Goal: Information Seeking & Learning: Check status

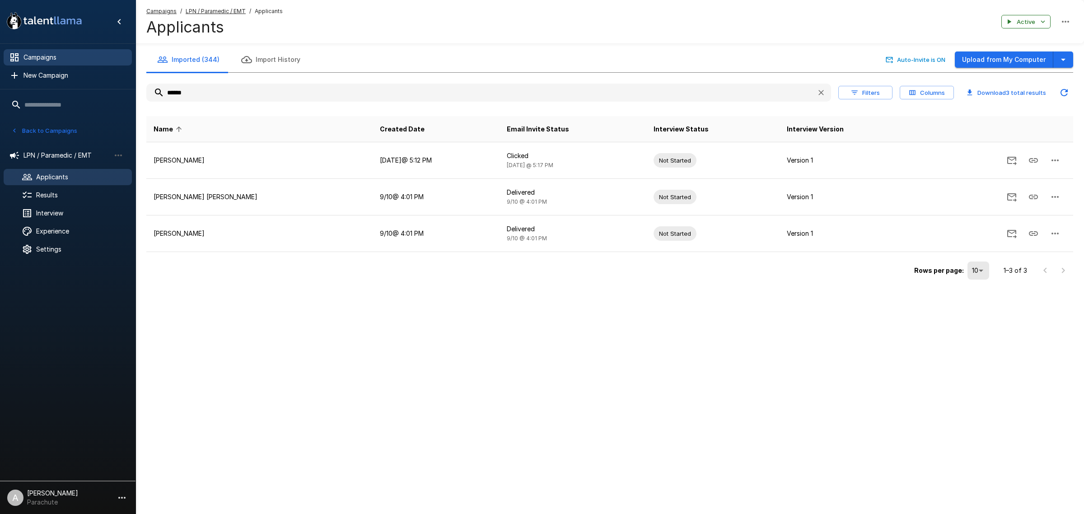
click at [70, 64] on div "Campaigns" at bounding box center [68, 57] width 128 height 16
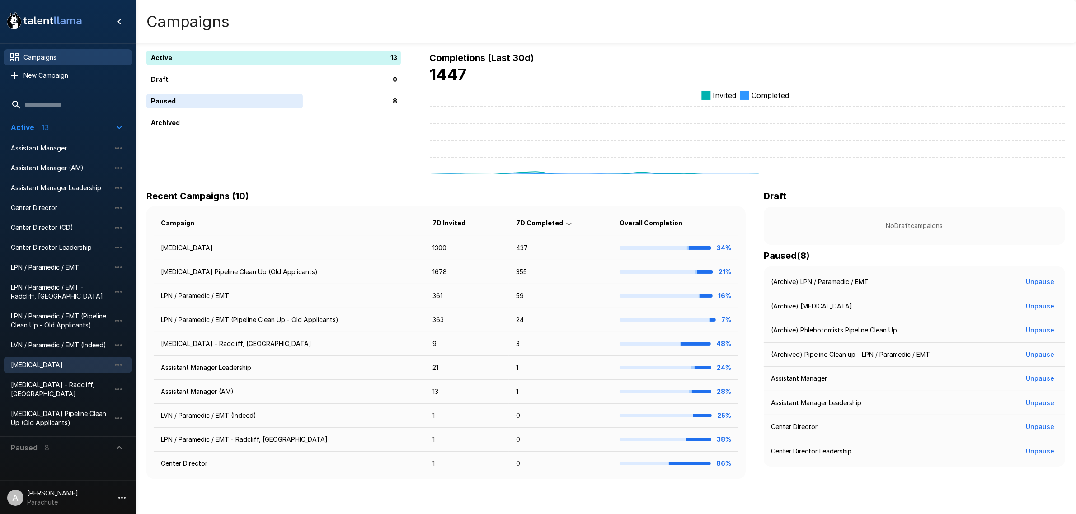
click at [55, 361] on span "[MEDICAL_DATA]" at bounding box center [60, 365] width 99 height 9
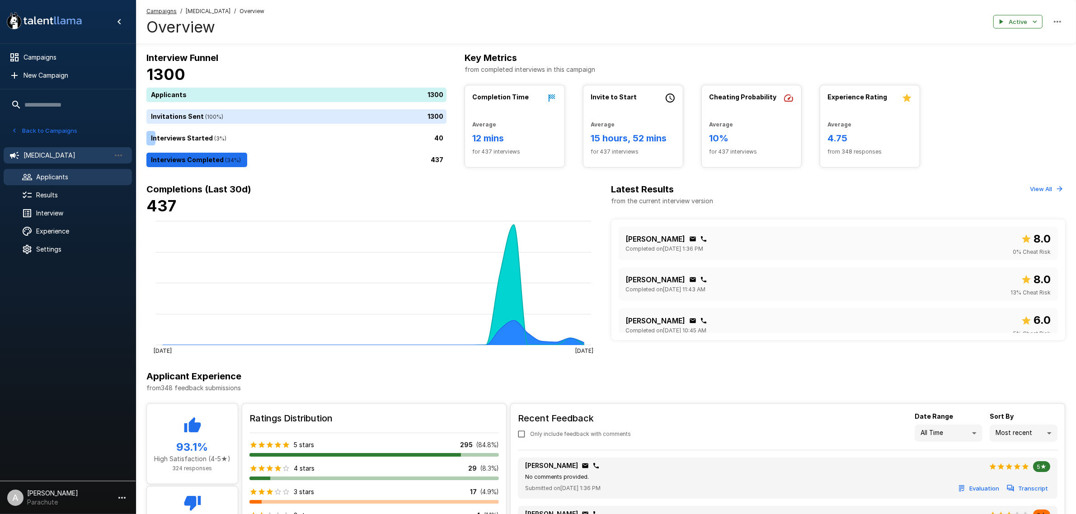
drag, startPoint x: 87, startPoint y: 178, endPoint x: 109, endPoint y: 173, distance: 22.4
click at [87, 178] on span "Applicants" at bounding box center [80, 177] width 89 height 9
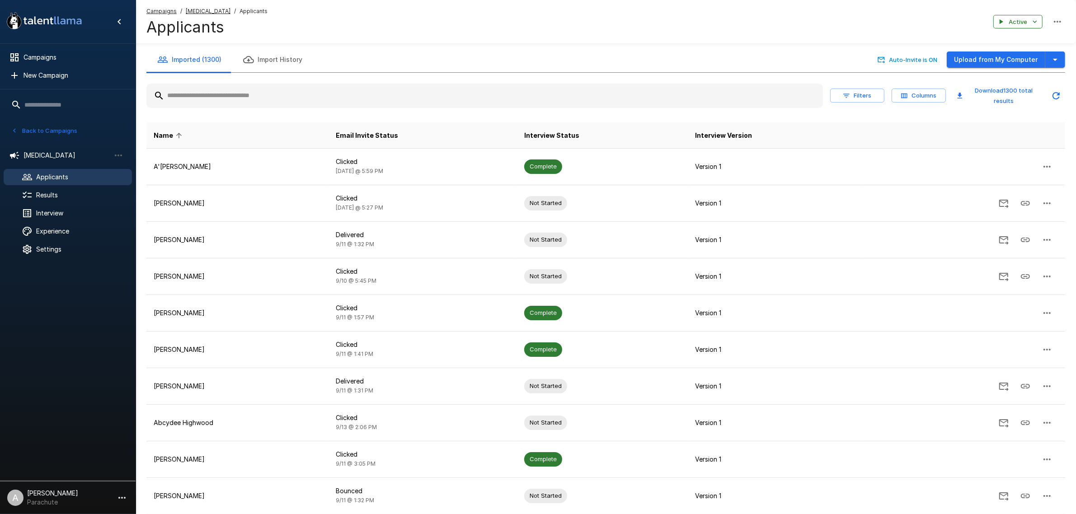
click at [258, 100] on input "text" at bounding box center [484, 96] width 676 height 16
click at [251, 100] on input "text" at bounding box center [484, 96] width 676 height 16
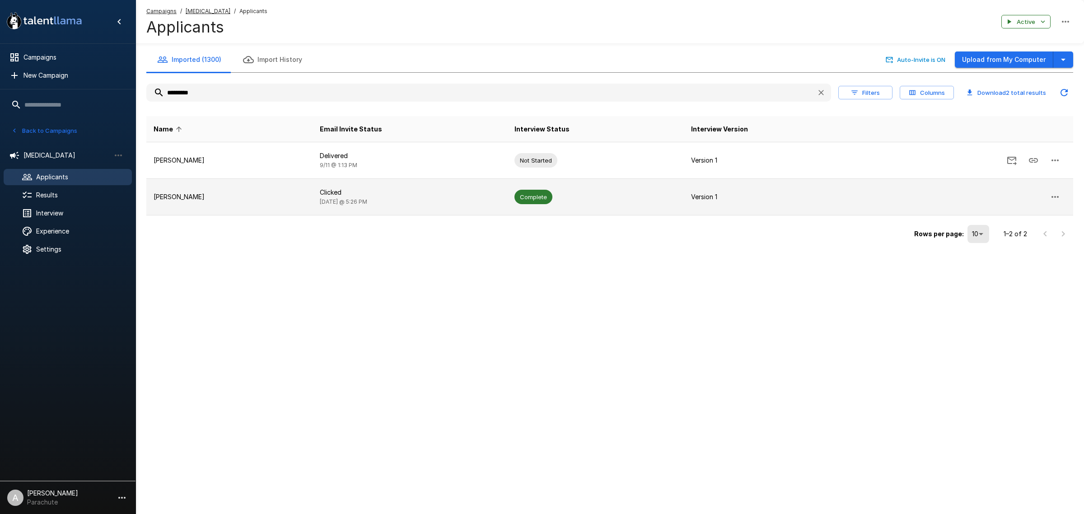
type input "*********"
click at [246, 194] on p "[PERSON_NAME]" at bounding box center [230, 196] width 152 height 9
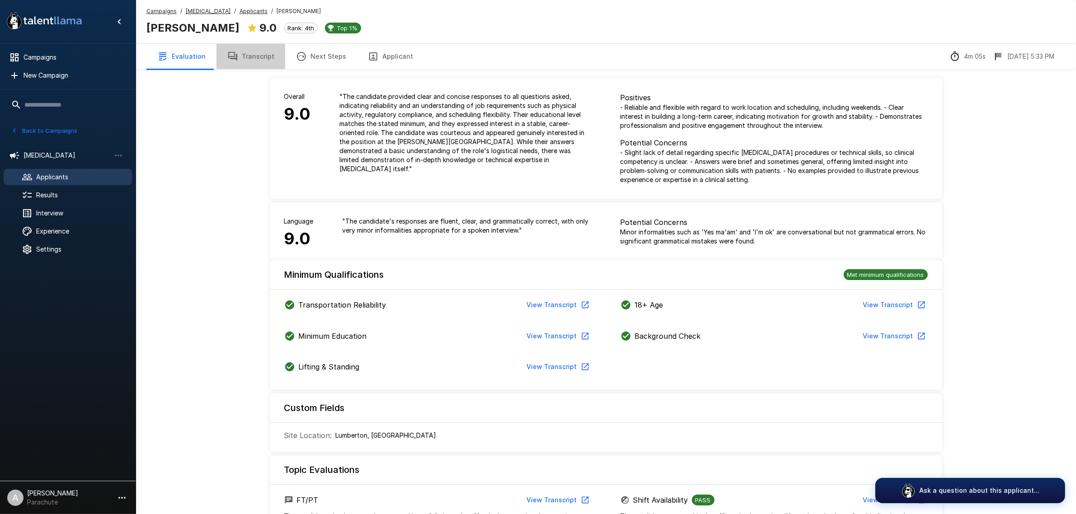
click at [249, 52] on button "Transcript" at bounding box center [250, 56] width 69 height 25
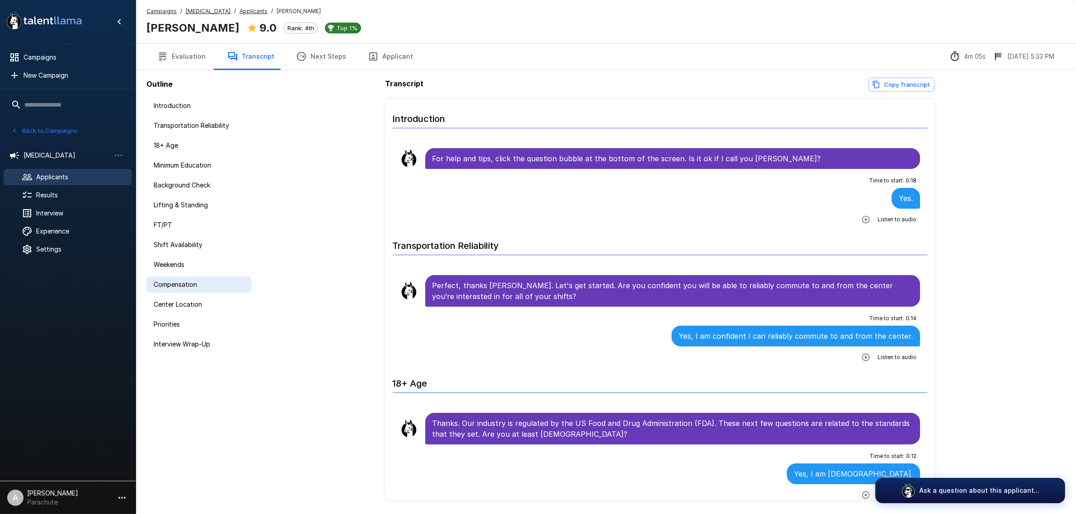
click at [193, 281] on span "Compensation" at bounding box center [199, 284] width 90 height 9
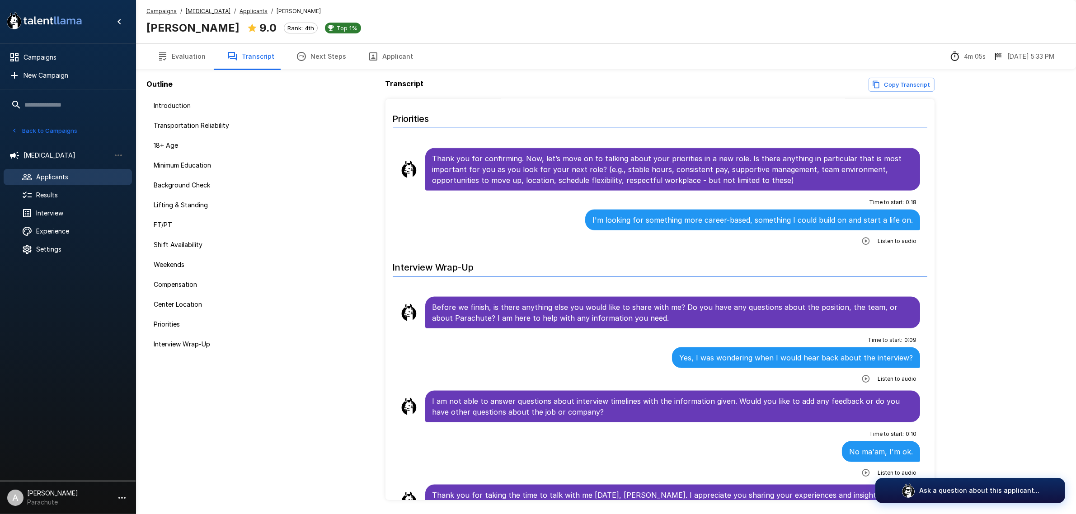
scroll to position [1505, 0]
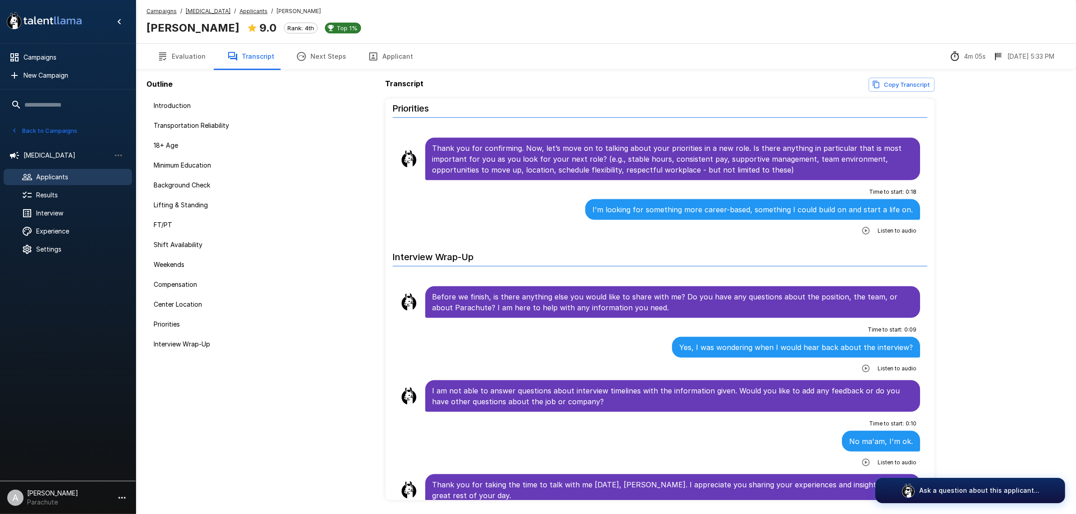
drag, startPoint x: 196, startPoint y: 101, endPoint x: 309, endPoint y: 129, distance: 116.5
click at [196, 101] on span "Introduction" at bounding box center [199, 105] width 90 height 9
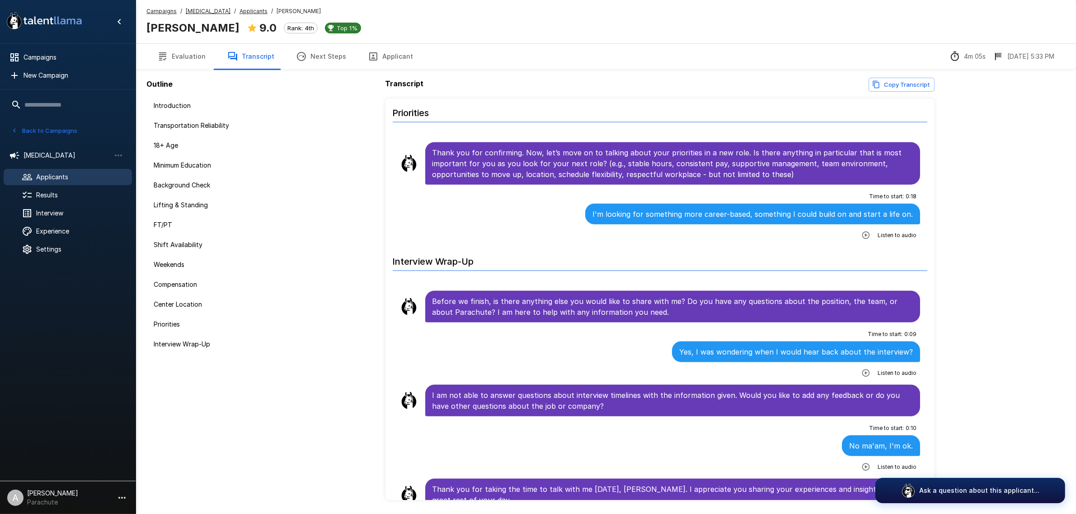
scroll to position [1511, 0]
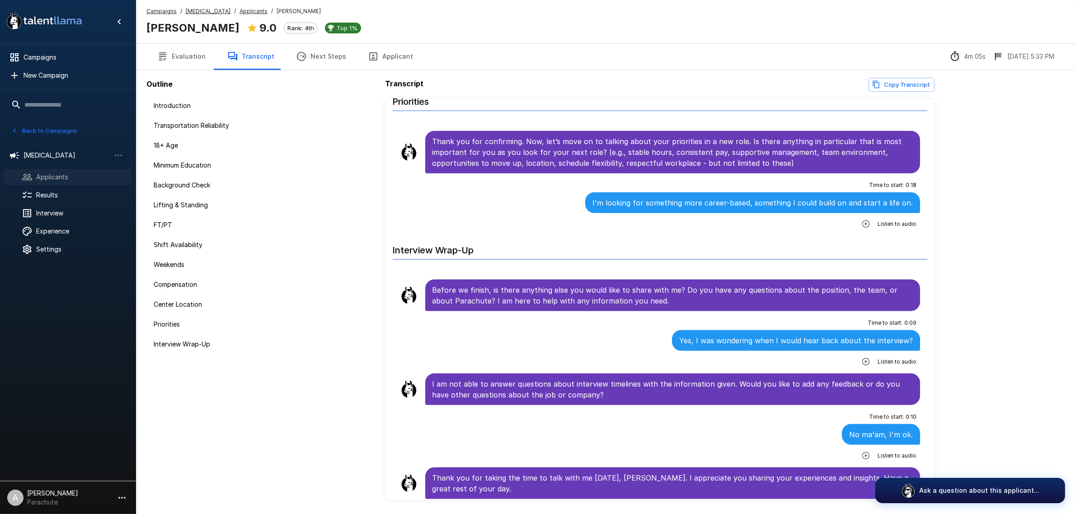
click at [71, 177] on span "Applicants" at bounding box center [80, 177] width 89 height 9
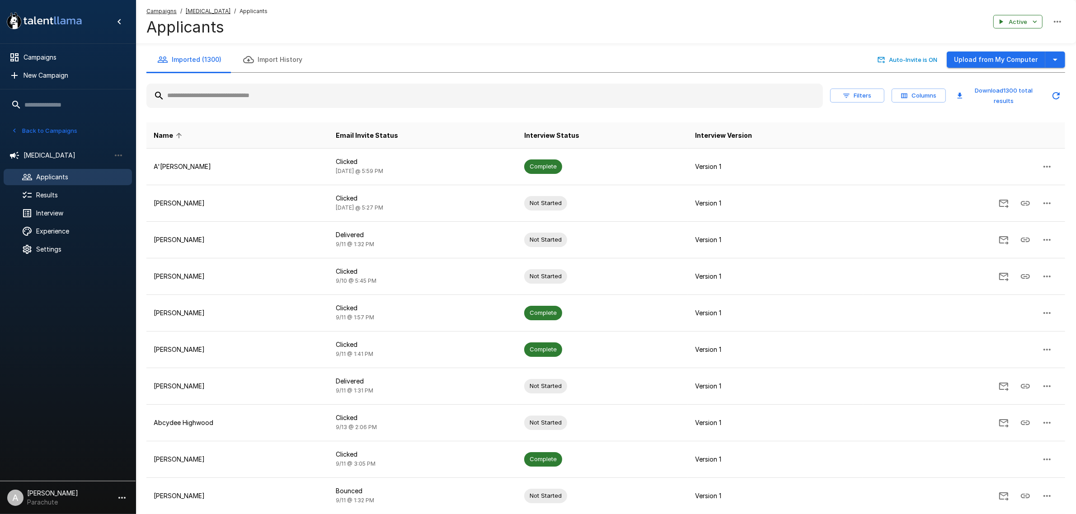
click at [267, 99] on input "text" at bounding box center [484, 96] width 676 height 16
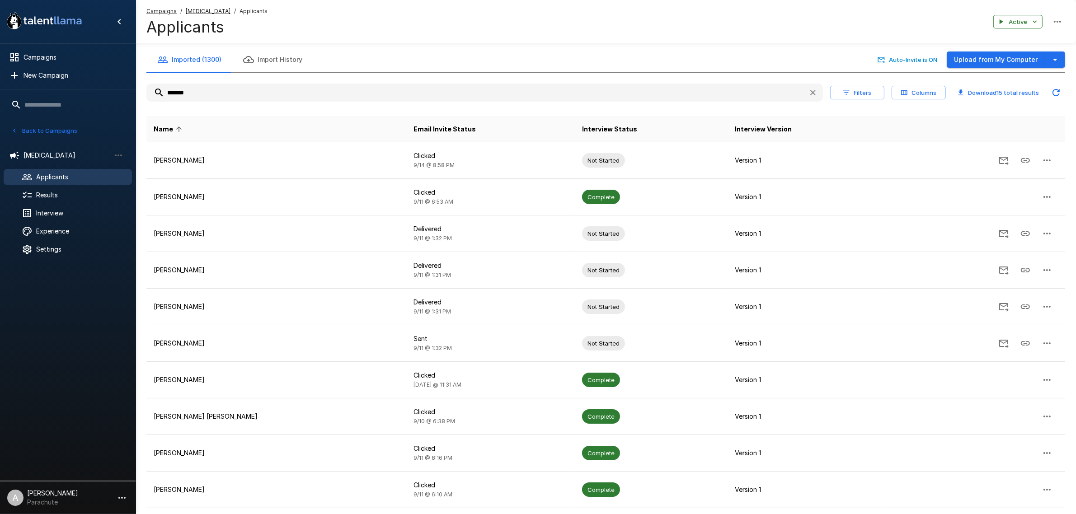
type input "*******"
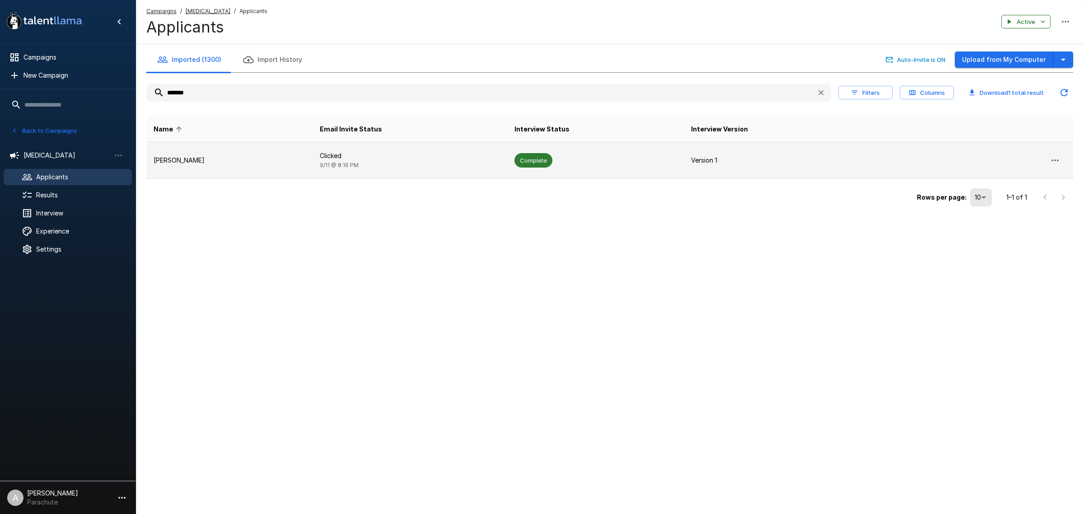
click at [267, 150] on td "[PERSON_NAME]" at bounding box center [229, 160] width 166 height 37
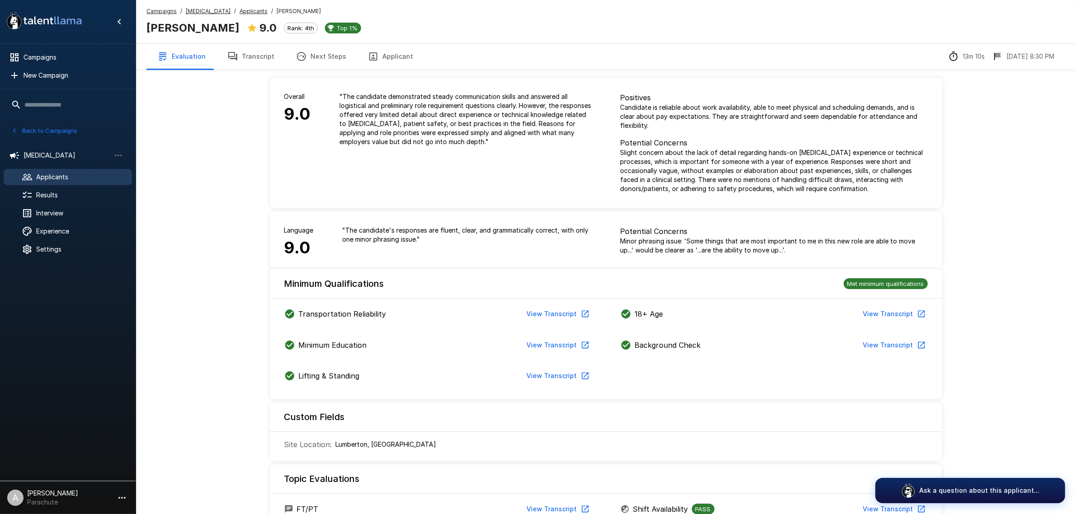
click at [247, 47] on button "Transcript" at bounding box center [250, 56] width 69 height 25
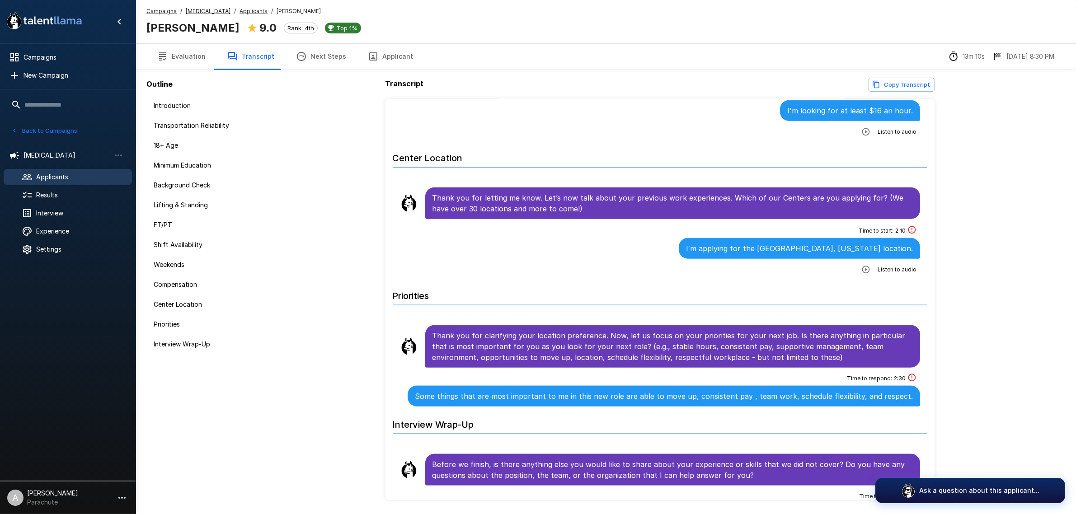
scroll to position [1355, 0]
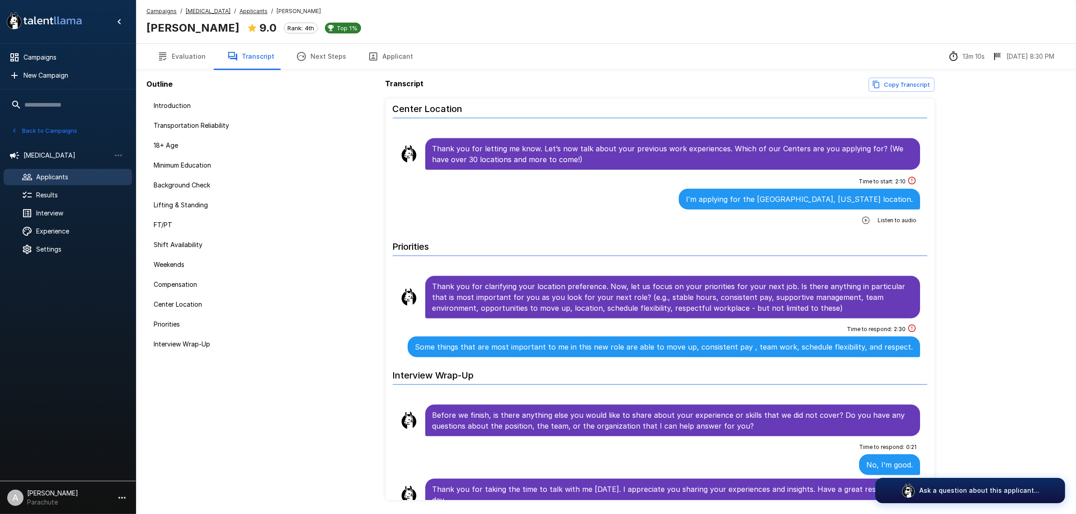
click at [82, 174] on span "Applicants" at bounding box center [80, 177] width 89 height 9
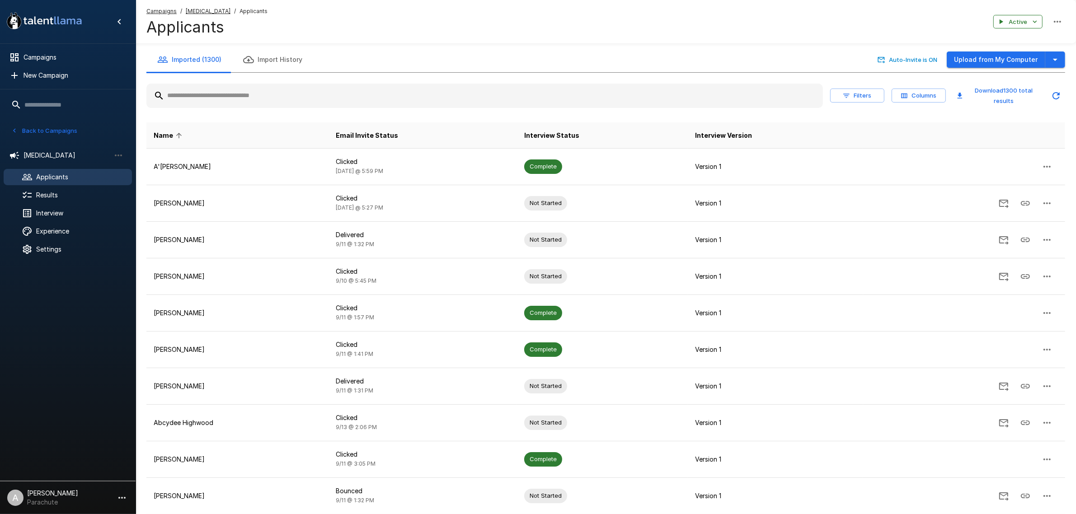
click at [262, 96] on input "text" at bounding box center [484, 96] width 676 height 16
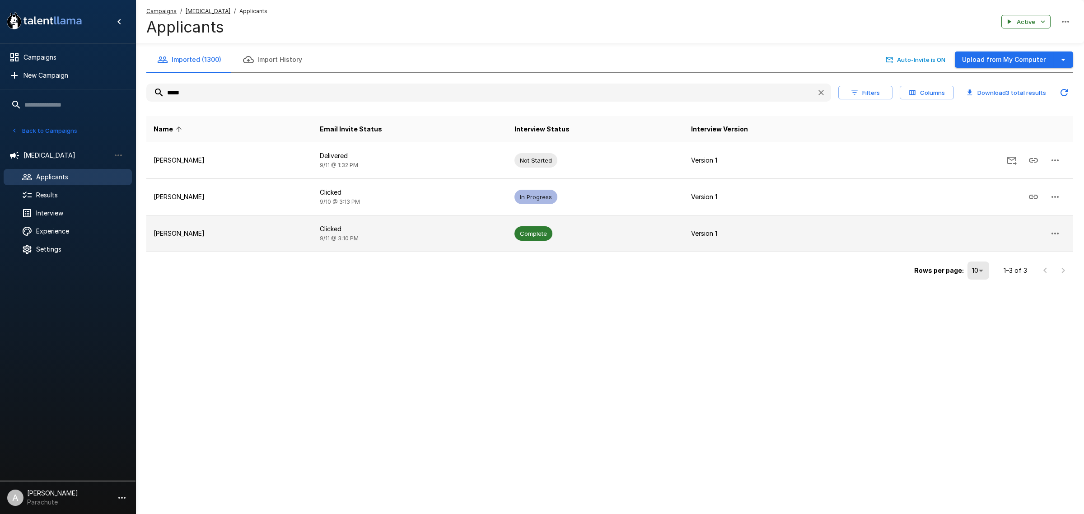
type input "*****"
click at [226, 231] on p "[PERSON_NAME]" at bounding box center [230, 233] width 152 height 9
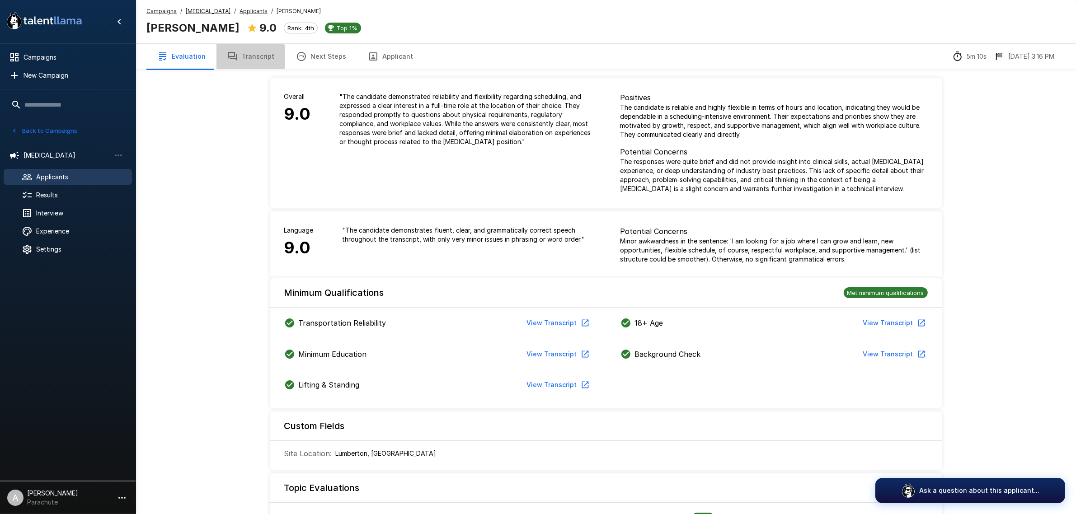
click at [247, 57] on button "Transcript" at bounding box center [250, 56] width 69 height 25
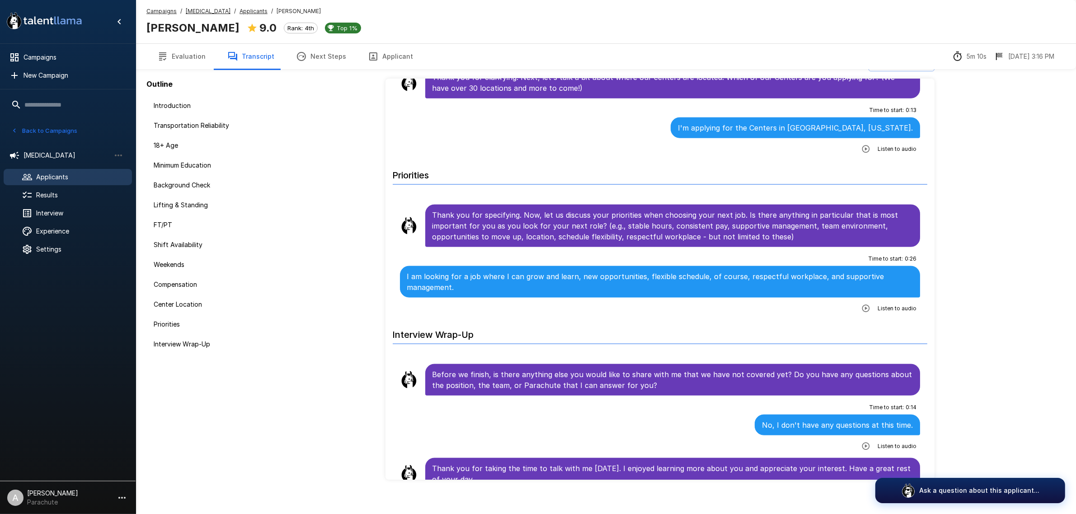
scroll to position [29, 0]
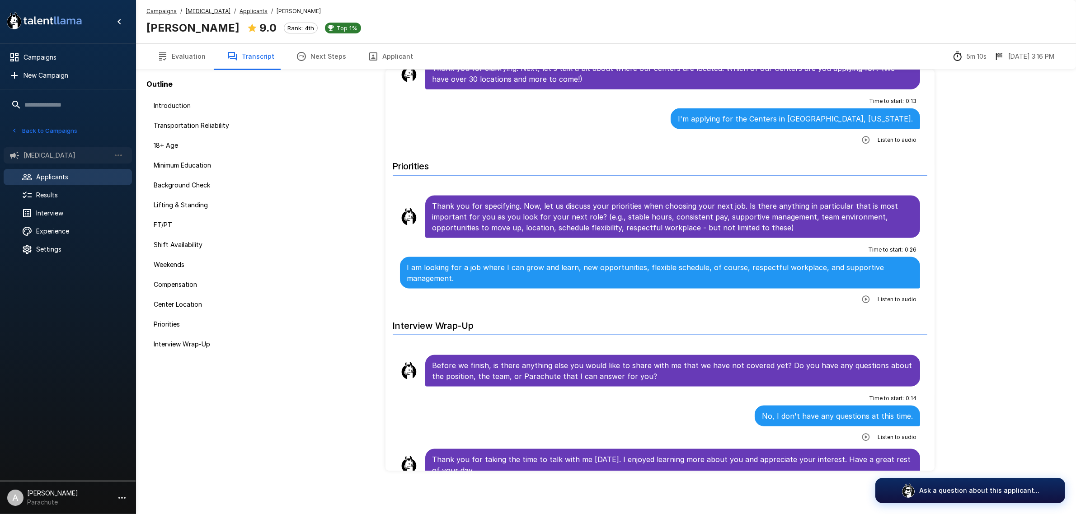
click at [60, 150] on div "[MEDICAL_DATA]" at bounding box center [68, 155] width 128 height 16
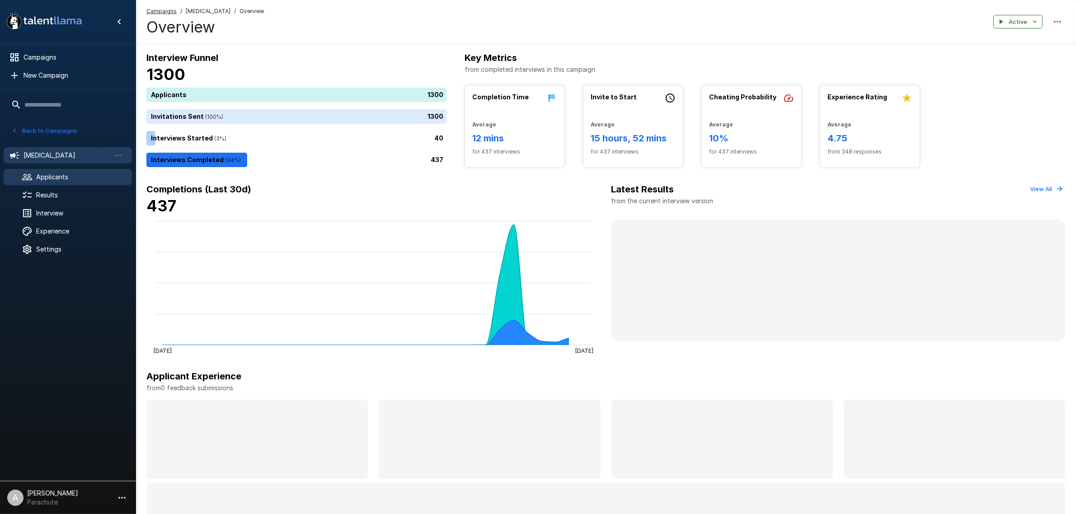
click at [71, 169] on div "Applicants" at bounding box center [68, 177] width 128 height 16
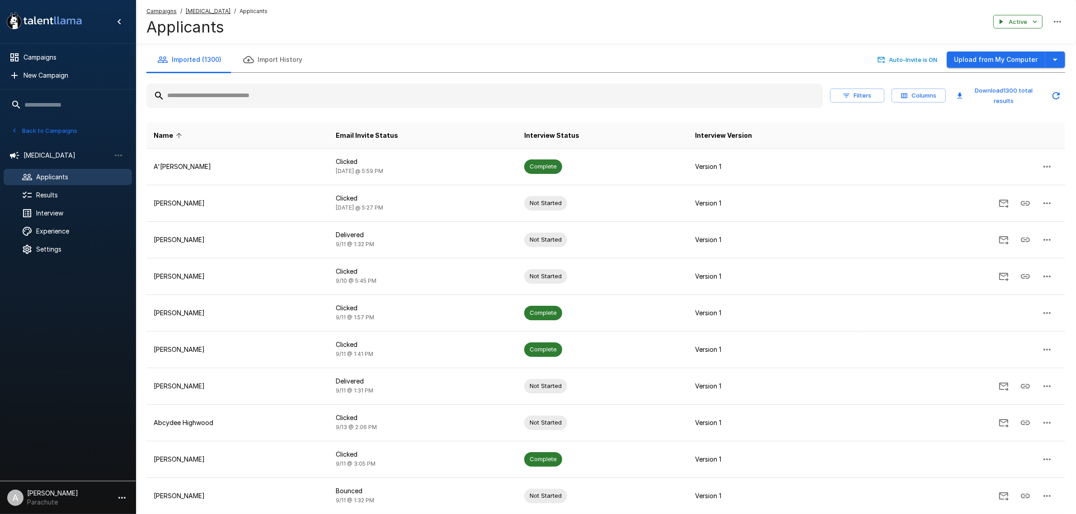
click at [223, 95] on input "text" at bounding box center [484, 96] width 676 height 16
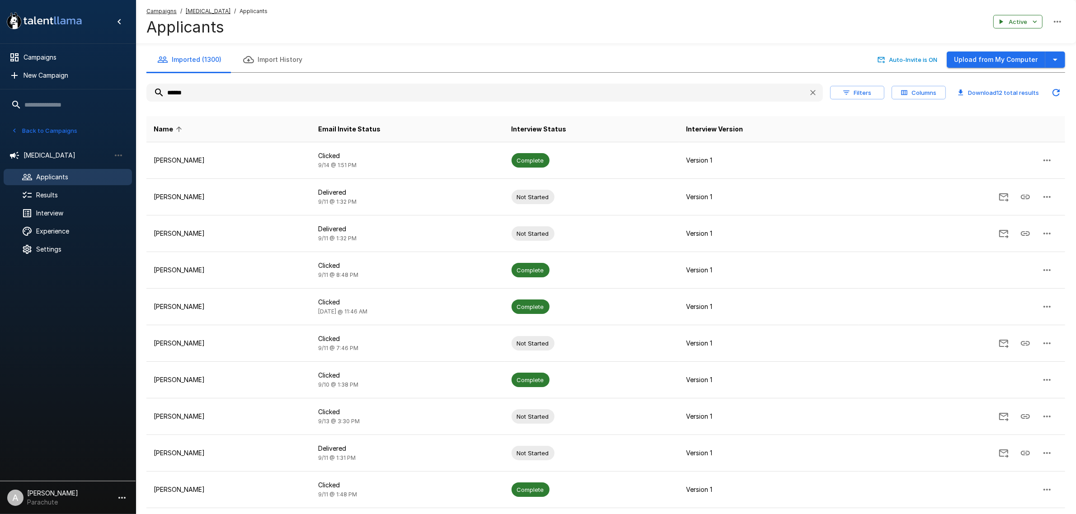
click at [223, 95] on input "******" at bounding box center [473, 92] width 655 height 16
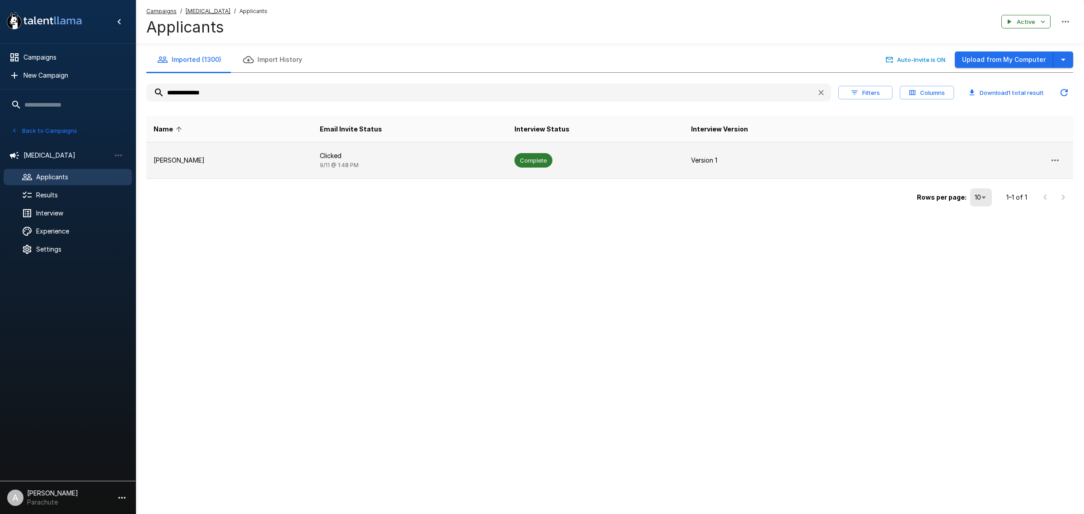
type input "**********"
click at [248, 166] on td "[PERSON_NAME]" at bounding box center [229, 160] width 166 height 37
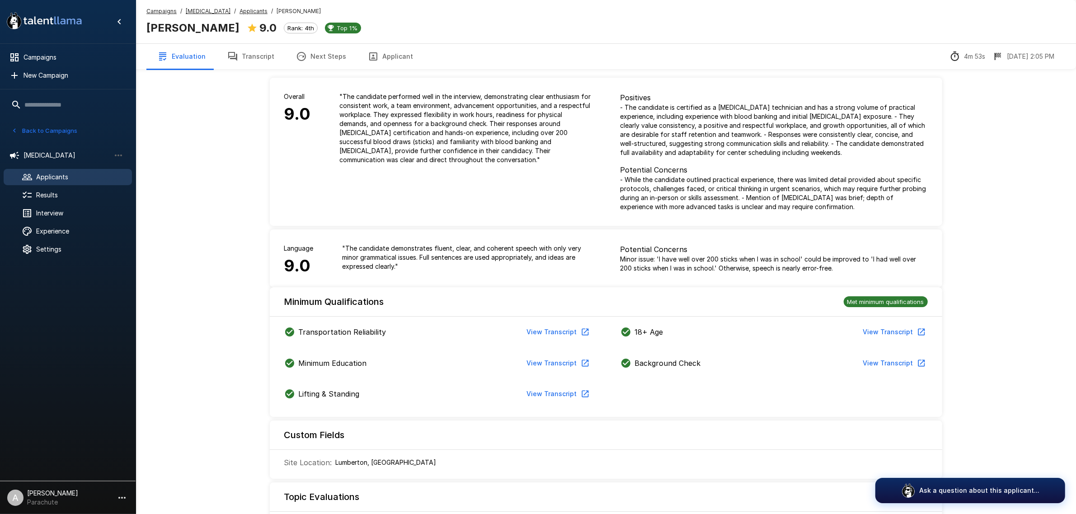
click at [258, 60] on button "Transcript" at bounding box center [250, 56] width 69 height 25
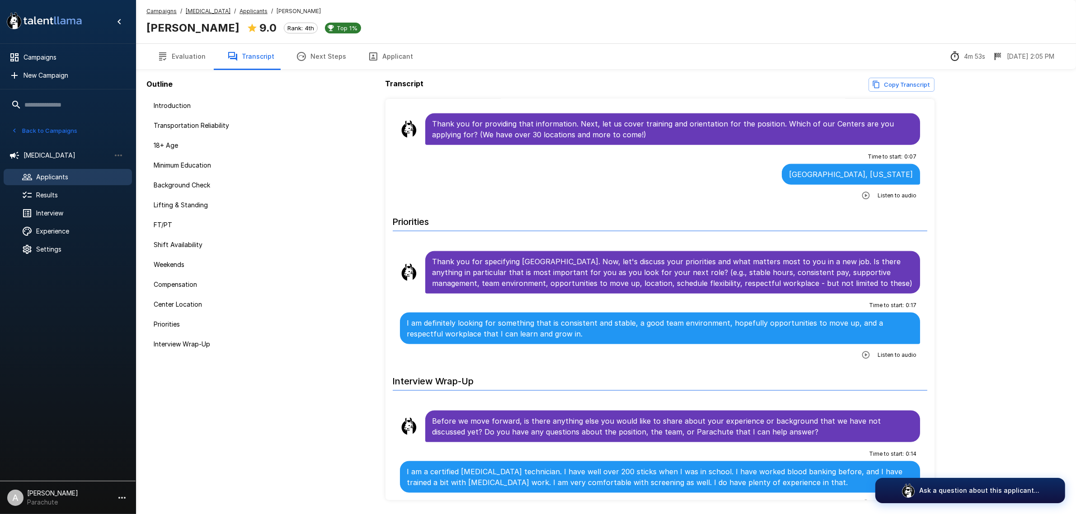
scroll to position [1449, 0]
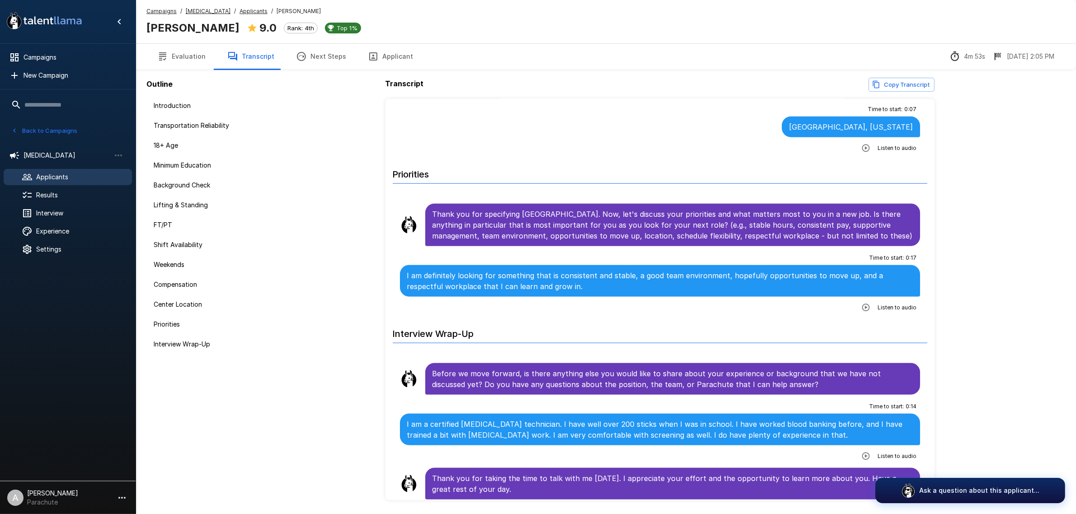
click at [66, 177] on span "Applicants" at bounding box center [80, 177] width 89 height 9
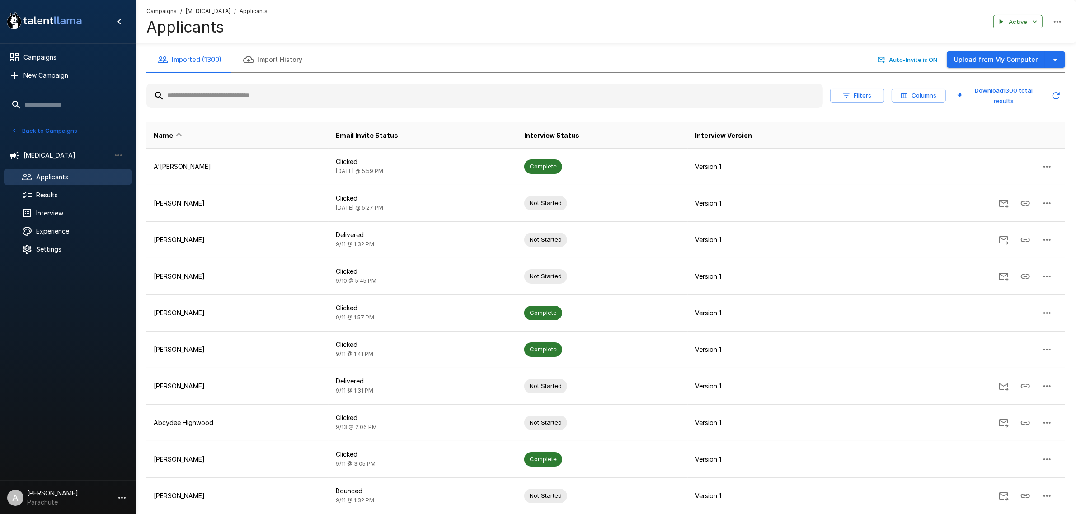
click at [435, 98] on input "text" at bounding box center [484, 96] width 676 height 16
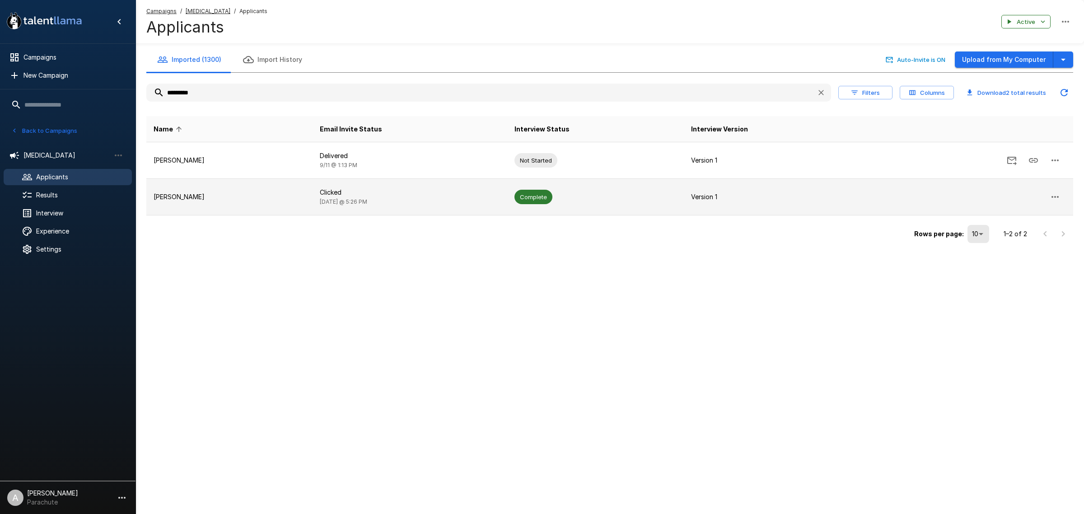
type input "*********"
click at [210, 195] on p "[PERSON_NAME]" at bounding box center [230, 196] width 152 height 9
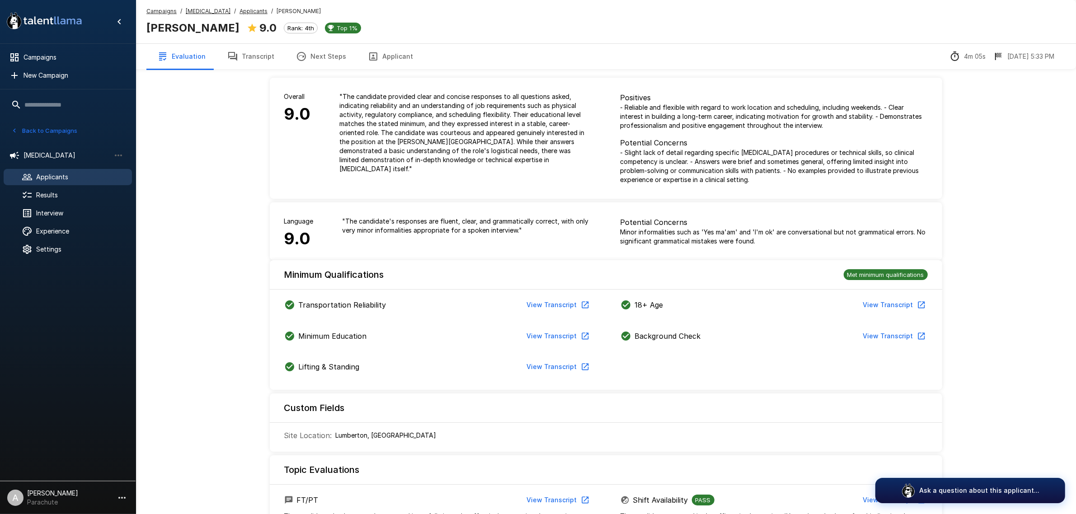
click at [55, 175] on span "Applicants" at bounding box center [80, 177] width 89 height 9
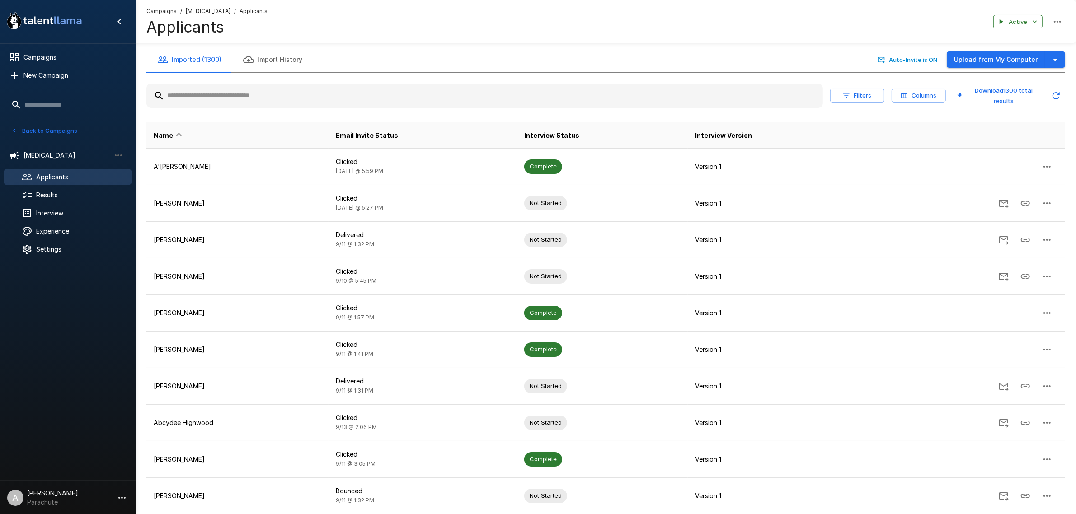
click at [319, 98] on input "text" at bounding box center [484, 96] width 676 height 16
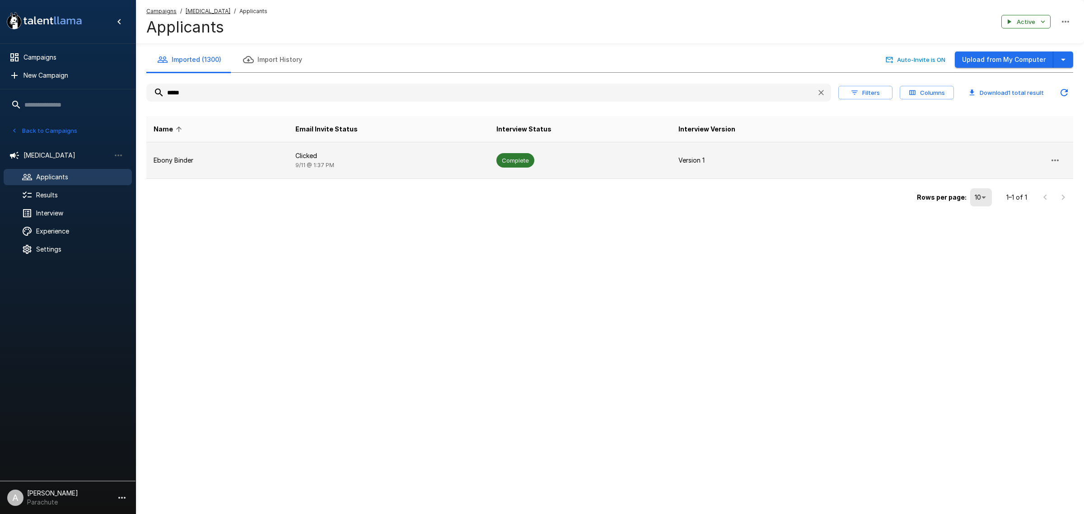
type input "*****"
click at [240, 161] on p "Ebony Binder" at bounding box center [217, 160] width 127 height 9
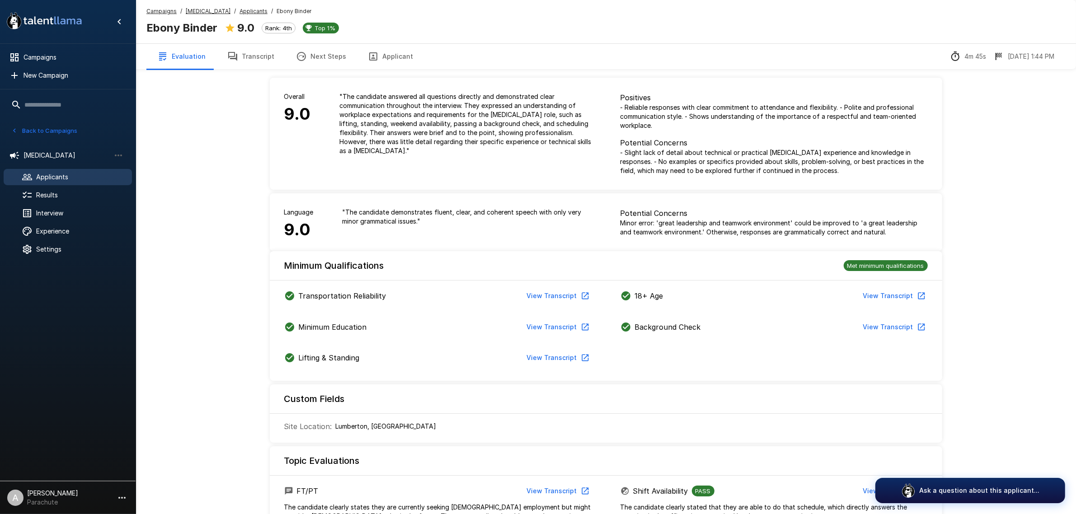
click at [234, 56] on icon "button" at bounding box center [232, 56] width 9 height 9
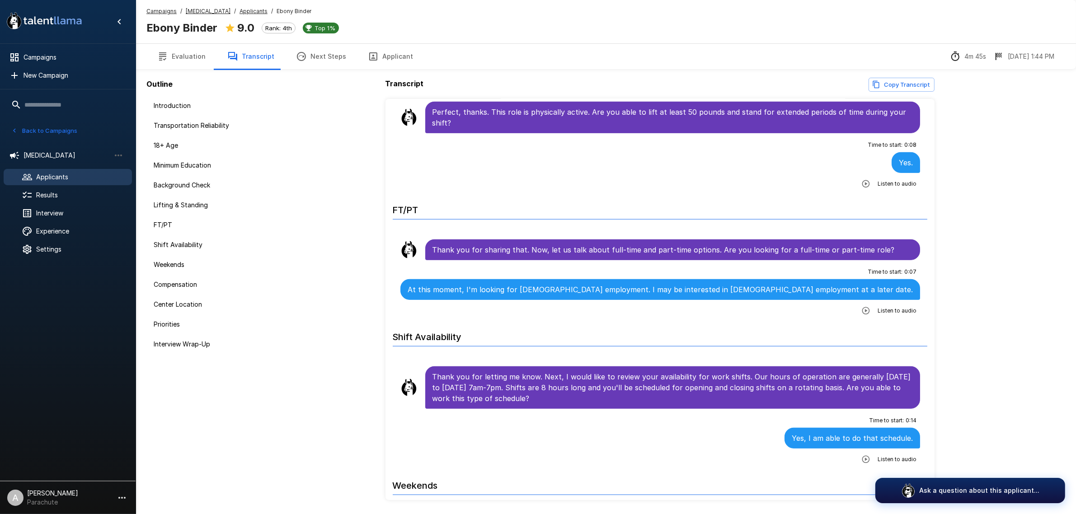
scroll to position [734, 0]
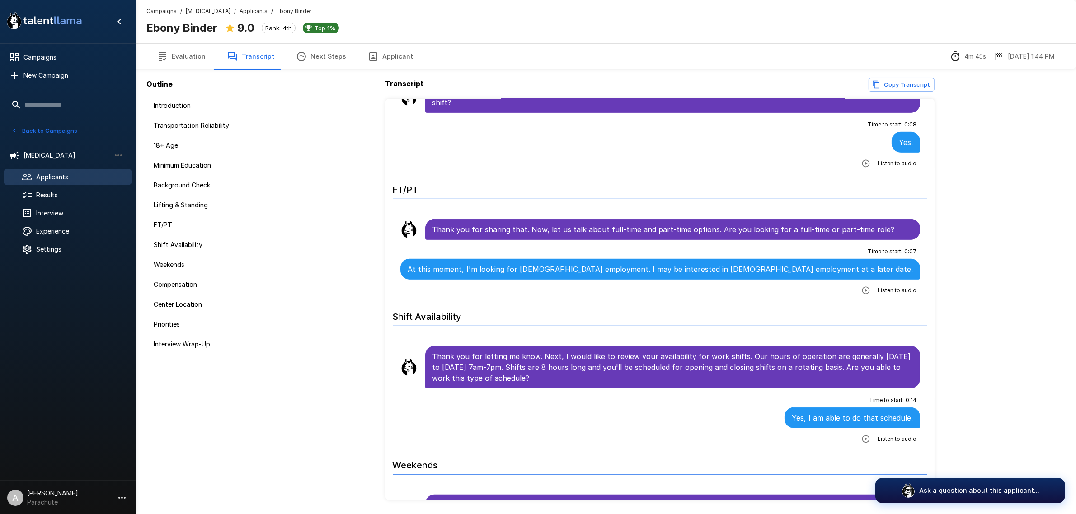
click at [73, 175] on span "Applicants" at bounding box center [80, 177] width 89 height 9
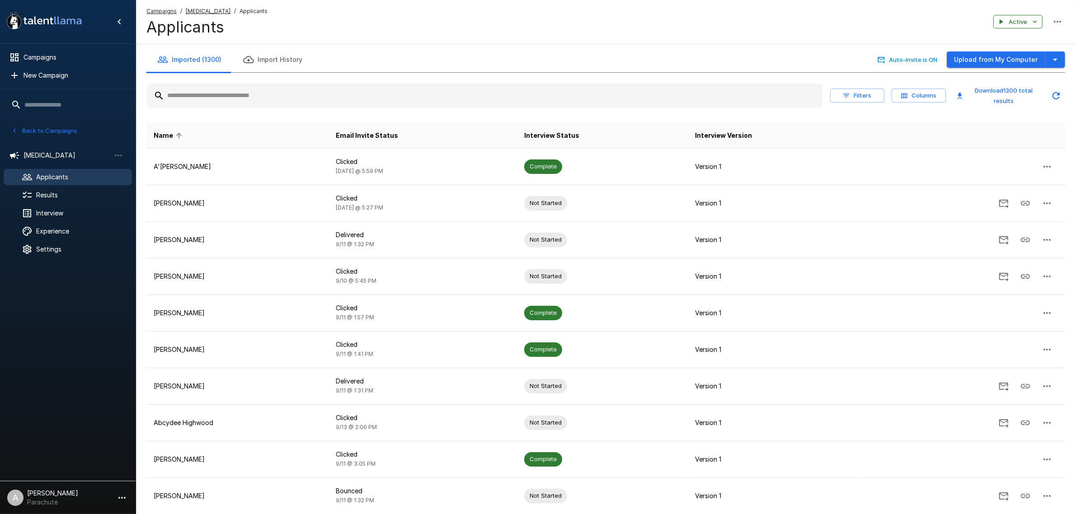
click at [251, 94] on input "text" at bounding box center [484, 96] width 676 height 16
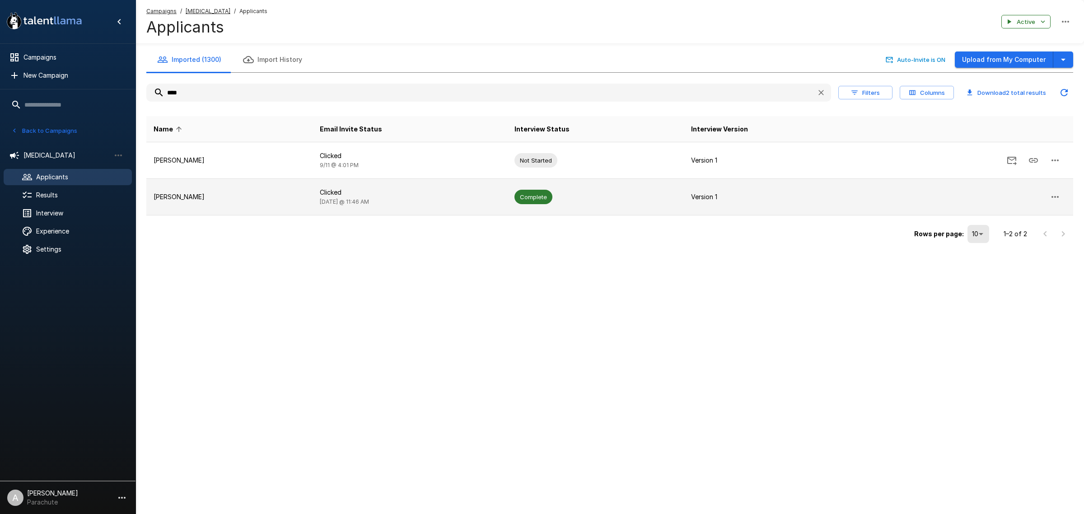
type input "****"
click at [231, 202] on td "[PERSON_NAME]" at bounding box center [229, 197] width 166 height 37
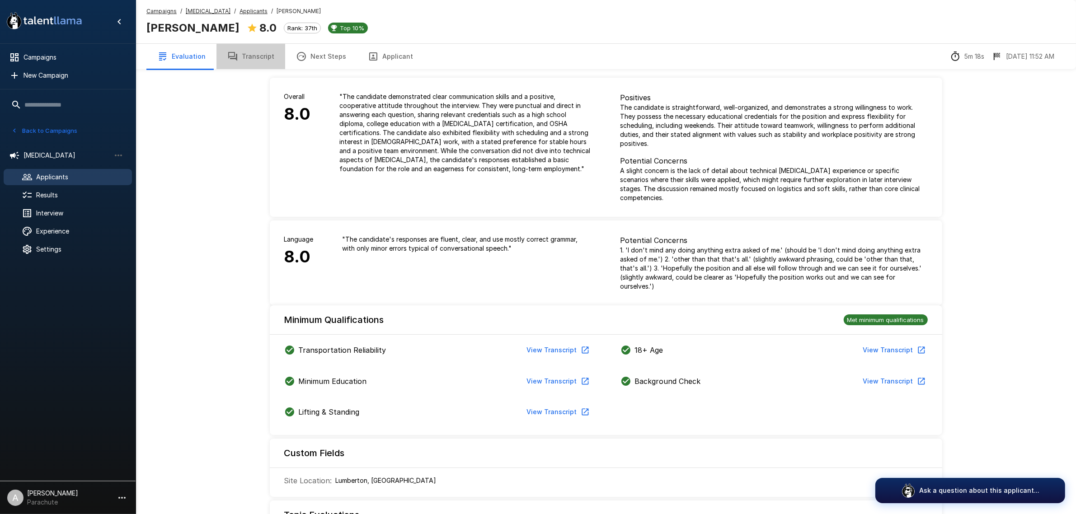
click at [272, 61] on button "Transcript" at bounding box center [250, 56] width 69 height 25
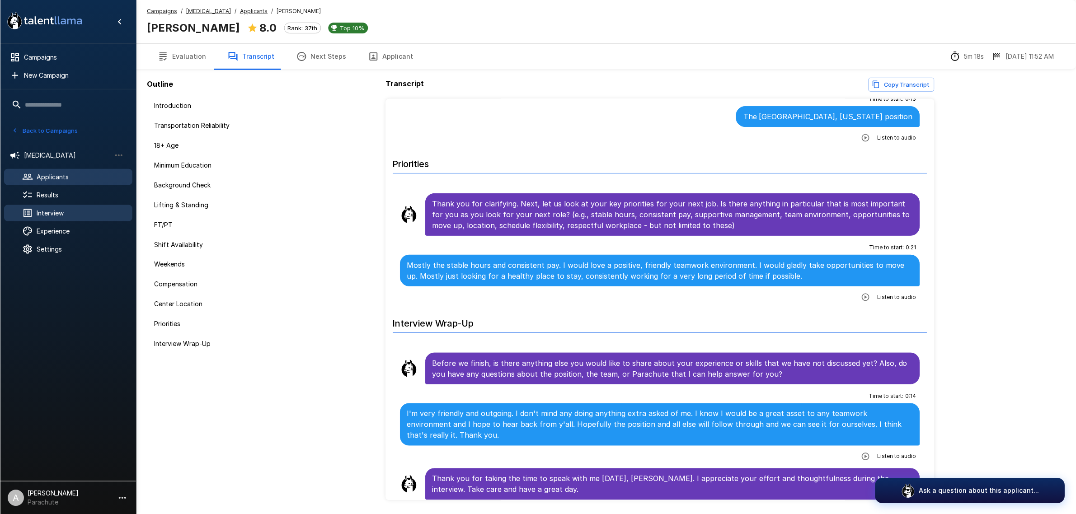
scroll to position [1487, 0]
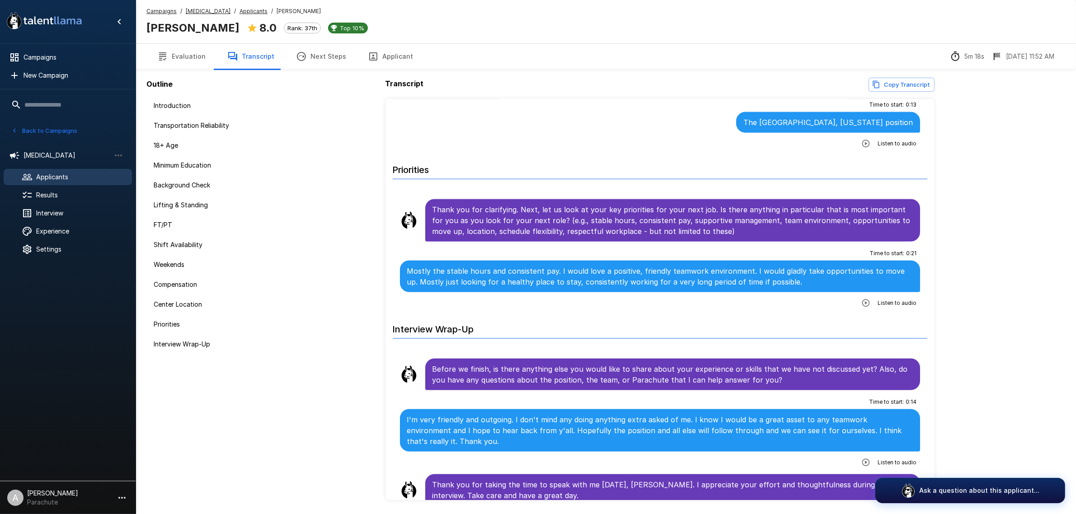
click at [59, 175] on span "Applicants" at bounding box center [80, 177] width 89 height 9
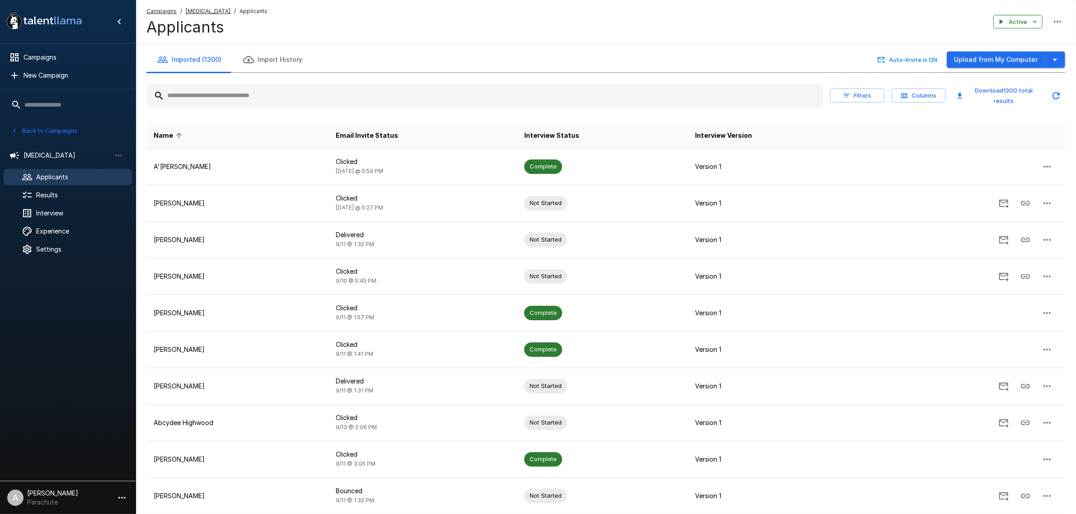
click at [304, 89] on input "text" at bounding box center [484, 96] width 676 height 16
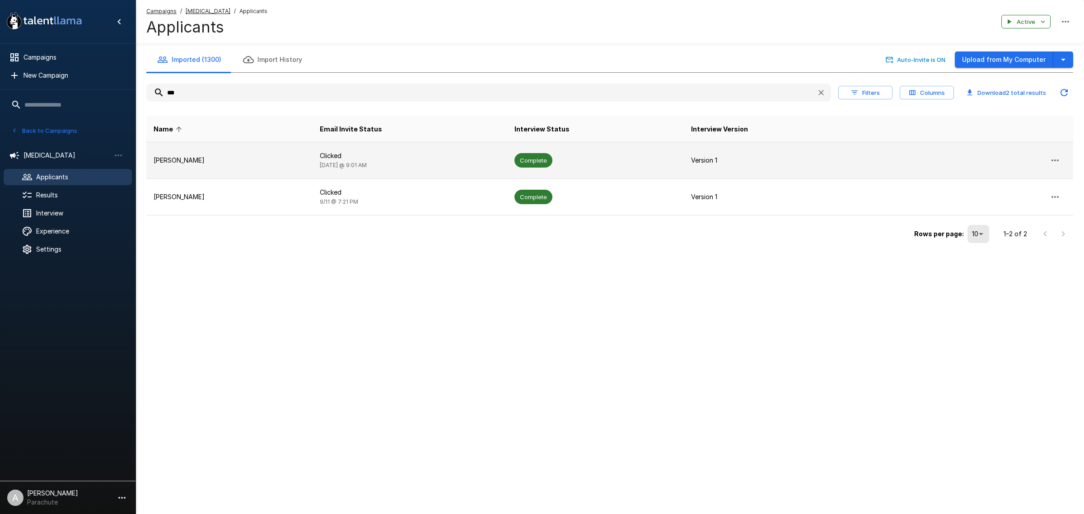
type input "***"
click at [255, 162] on p "[PERSON_NAME]" at bounding box center [230, 160] width 152 height 9
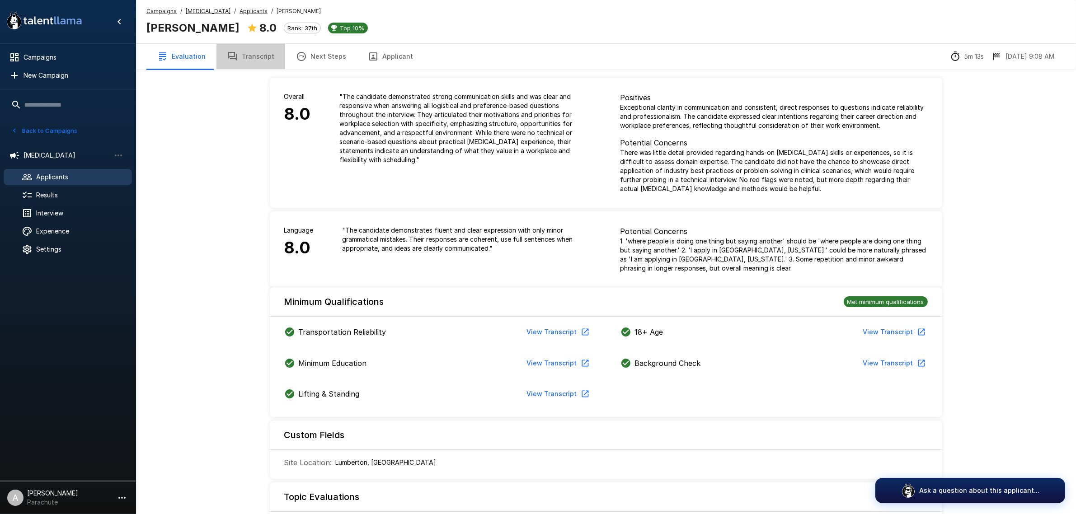
click at [259, 55] on button "Transcript" at bounding box center [250, 56] width 69 height 25
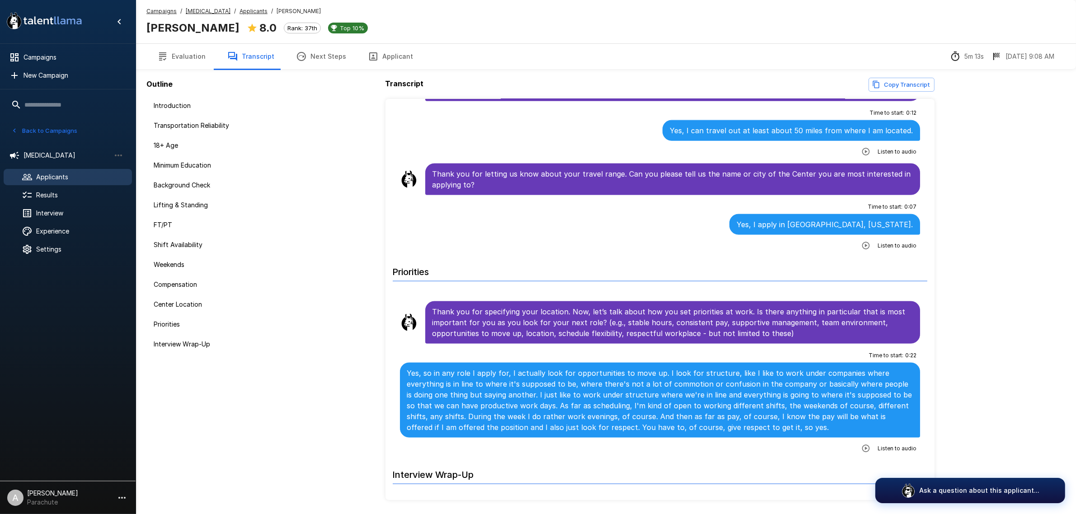
scroll to position [1581, 0]
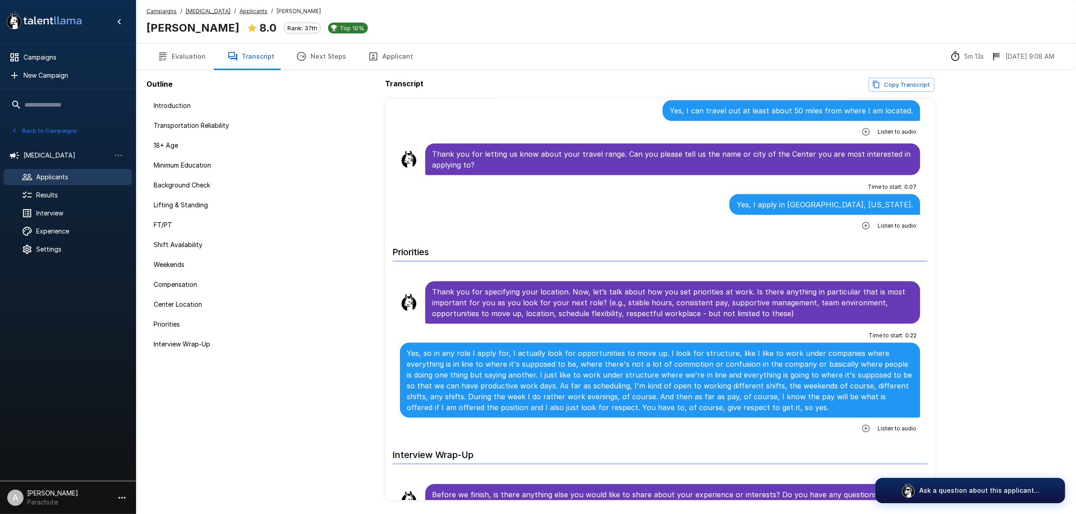
click at [93, 175] on span "Applicants" at bounding box center [80, 177] width 89 height 9
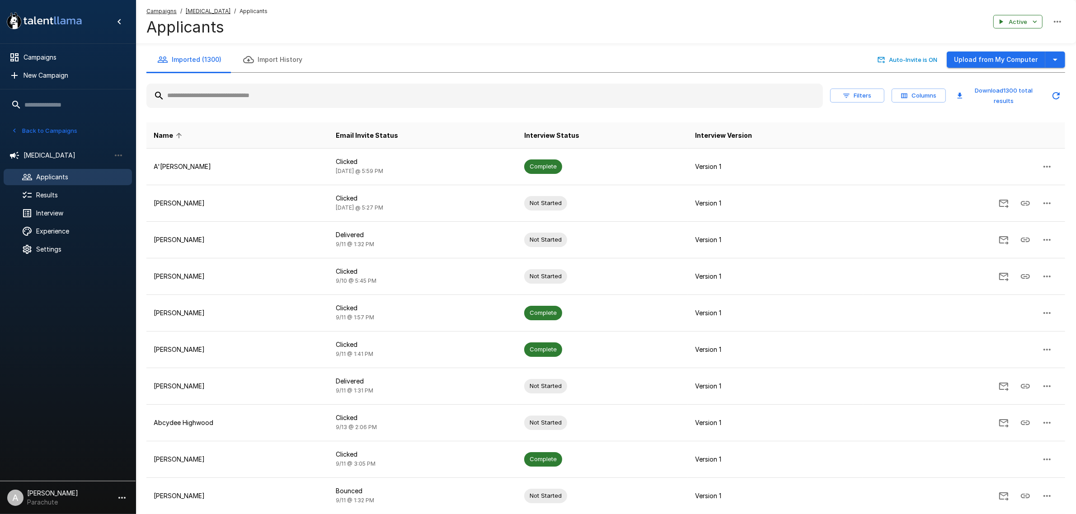
click at [300, 97] on input "text" at bounding box center [484, 96] width 676 height 16
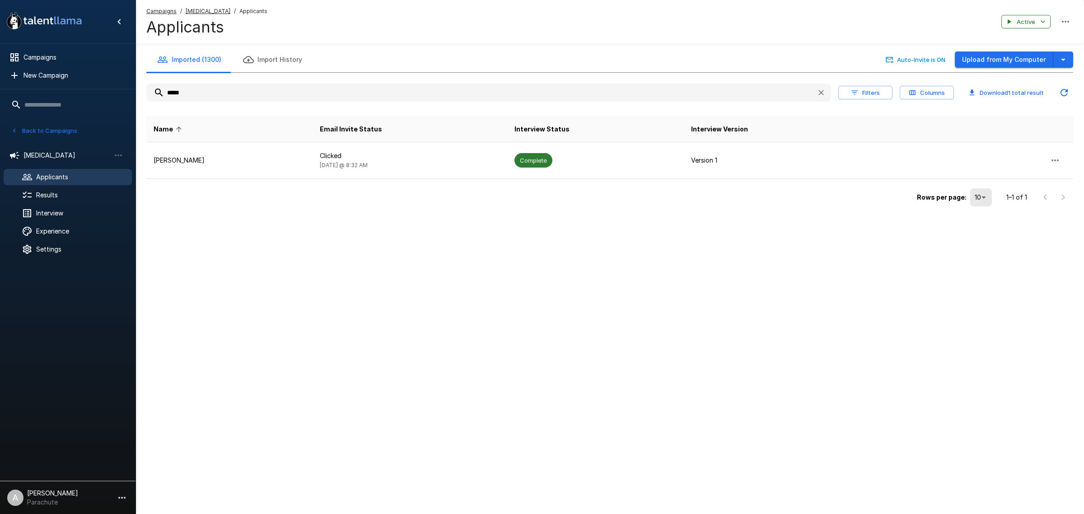
type input "*****"
click at [223, 174] on td "[PERSON_NAME]" at bounding box center [229, 160] width 166 height 37
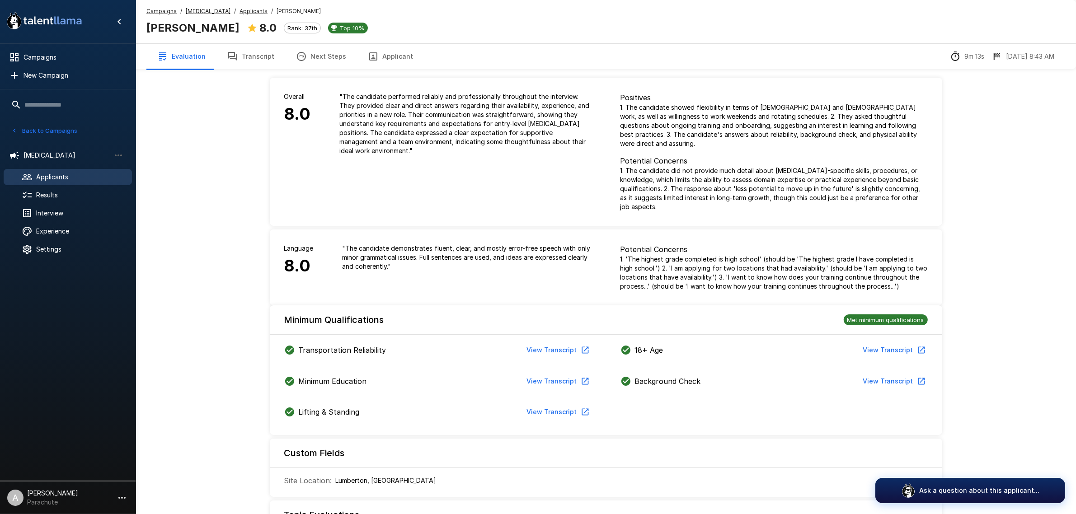
click at [260, 63] on button "Transcript" at bounding box center [250, 56] width 69 height 25
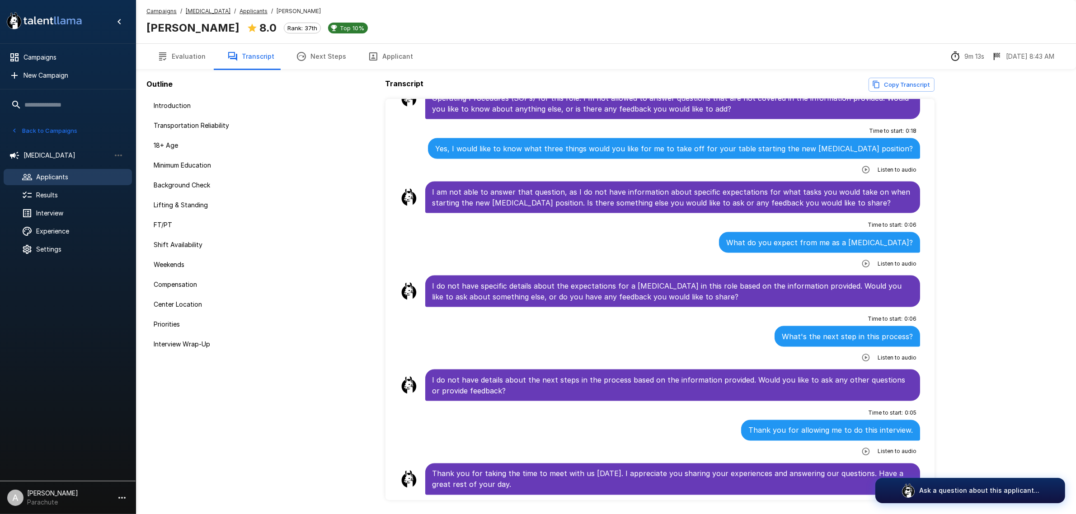
scroll to position [1838, 0]
click at [66, 184] on div "Applicants" at bounding box center [68, 177] width 128 height 16
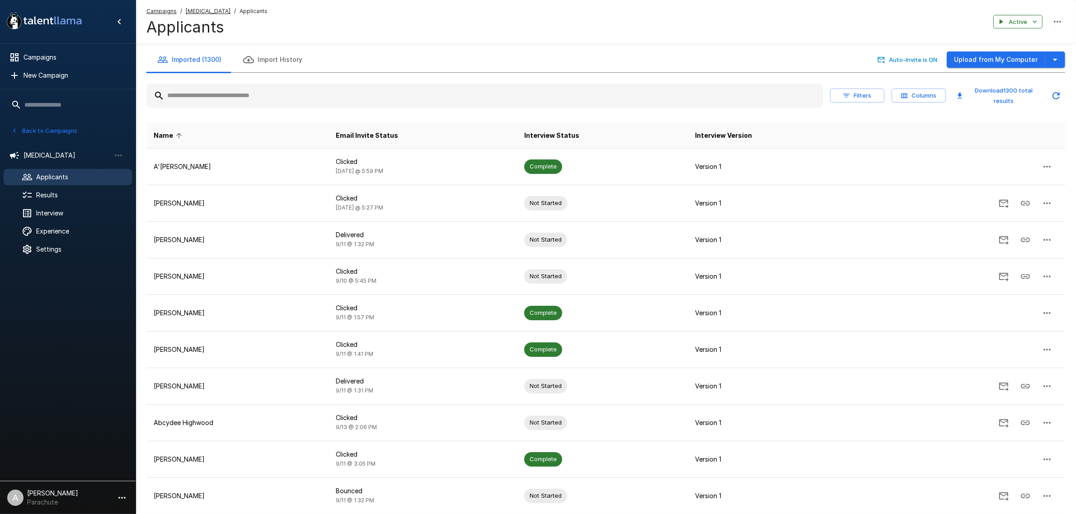
click at [330, 98] on input "text" at bounding box center [484, 96] width 676 height 16
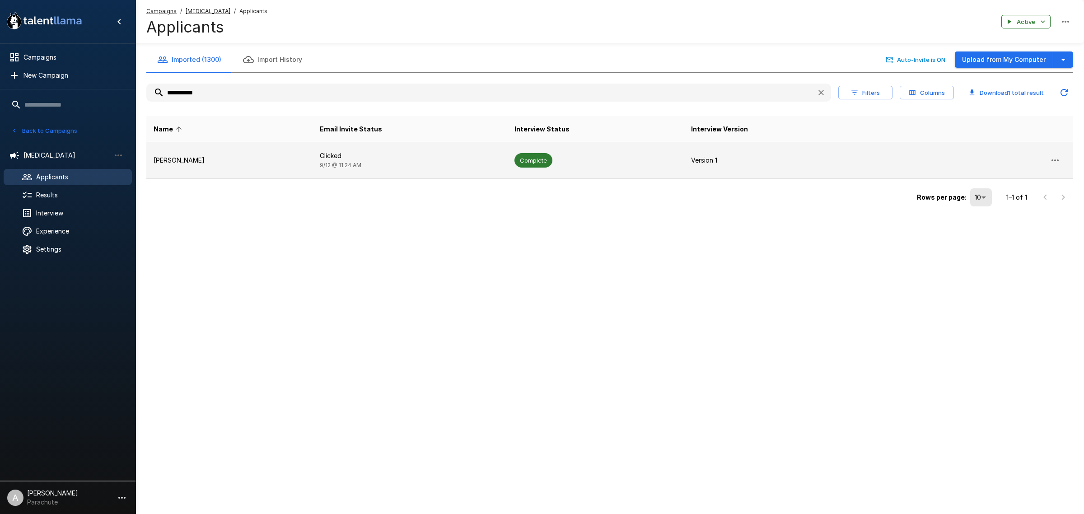
type input "**********"
click at [252, 156] on p "[PERSON_NAME]" at bounding box center [230, 160] width 152 height 9
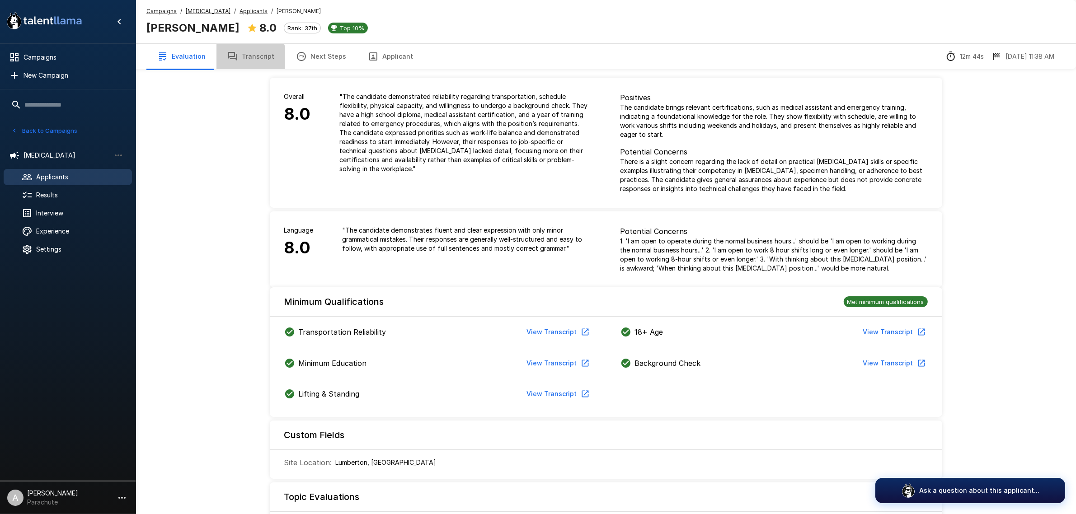
click at [244, 59] on button "Transcript" at bounding box center [250, 56] width 69 height 25
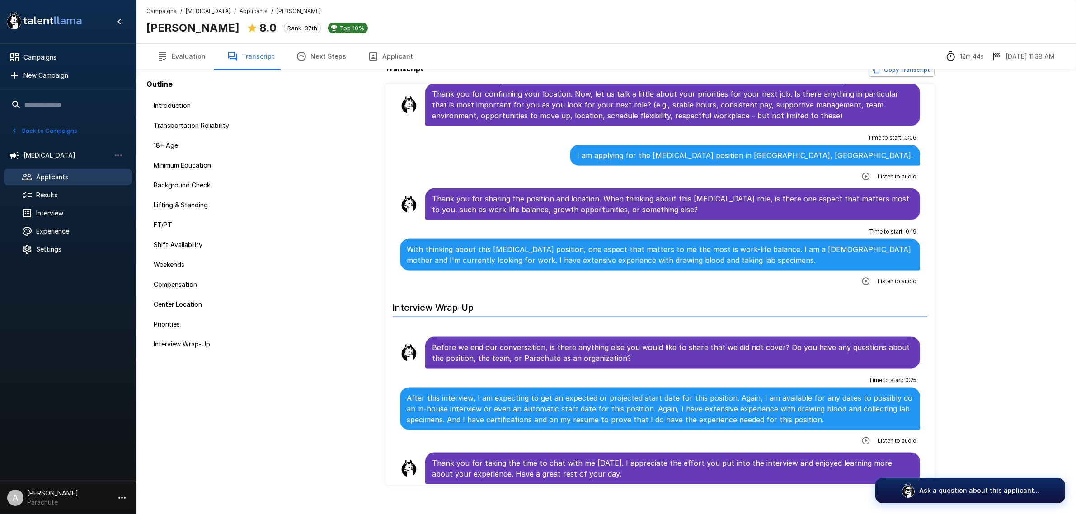
scroll to position [29, 0]
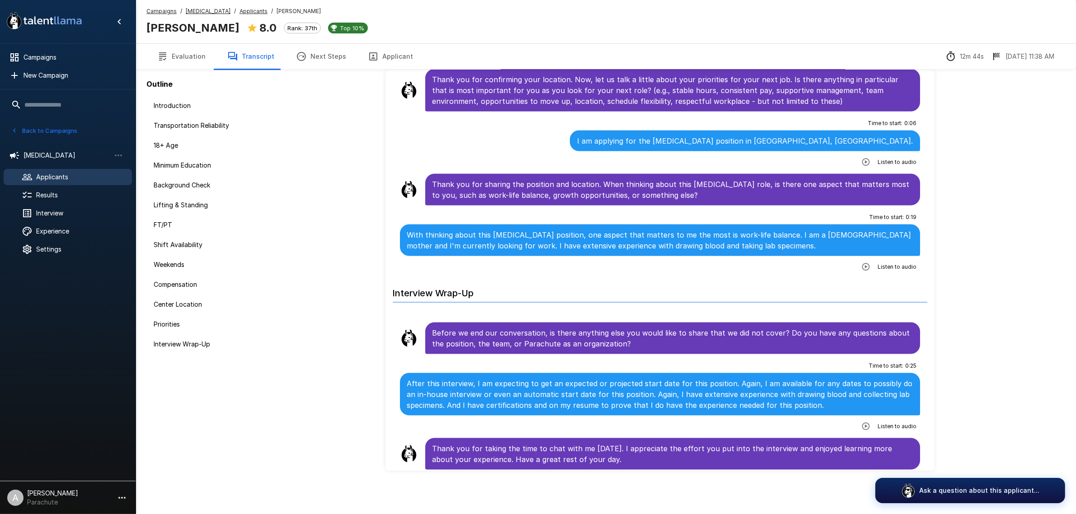
click at [85, 179] on span "Applicants" at bounding box center [80, 177] width 89 height 9
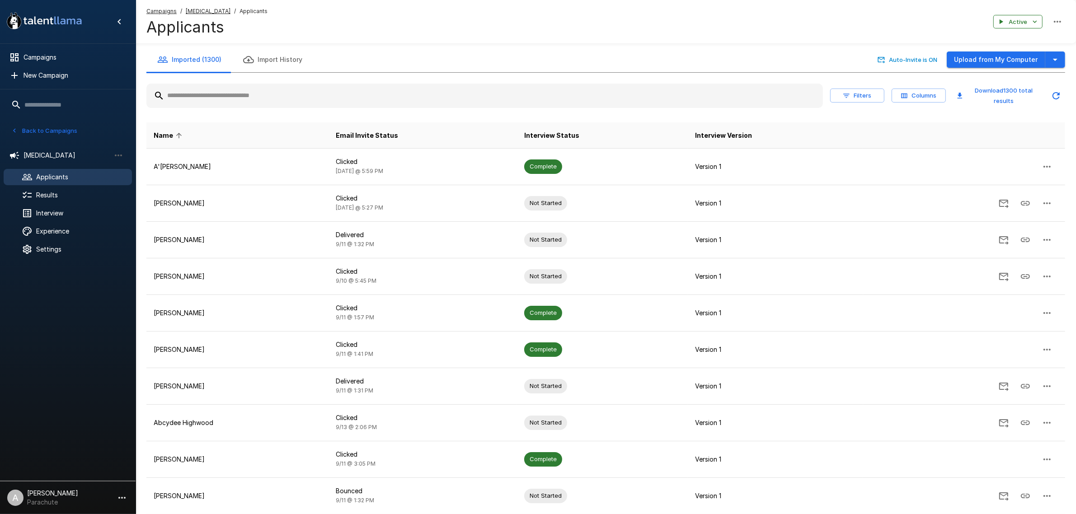
click at [269, 97] on input "text" at bounding box center [484, 96] width 676 height 16
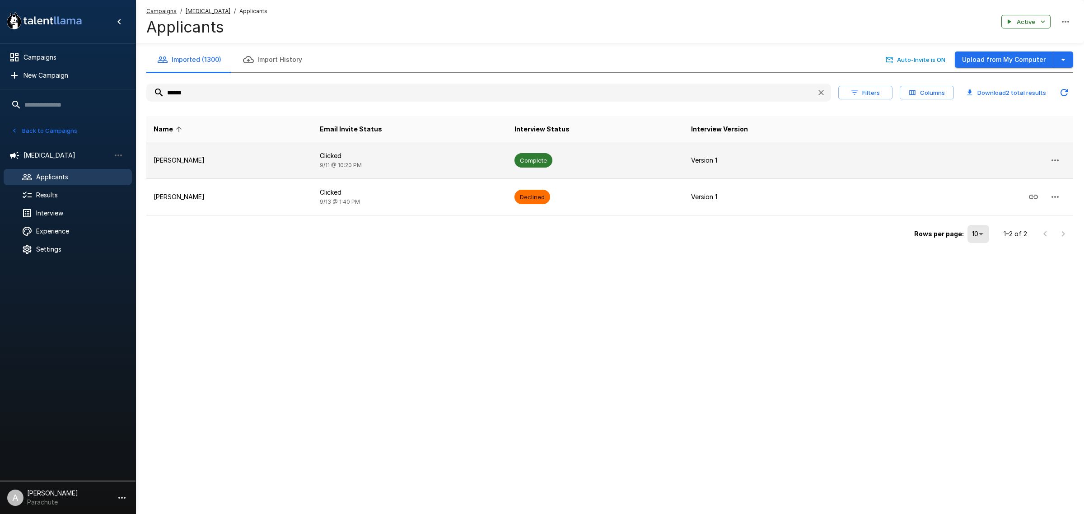
type input "******"
click at [210, 161] on p "[PERSON_NAME]" at bounding box center [230, 160] width 152 height 9
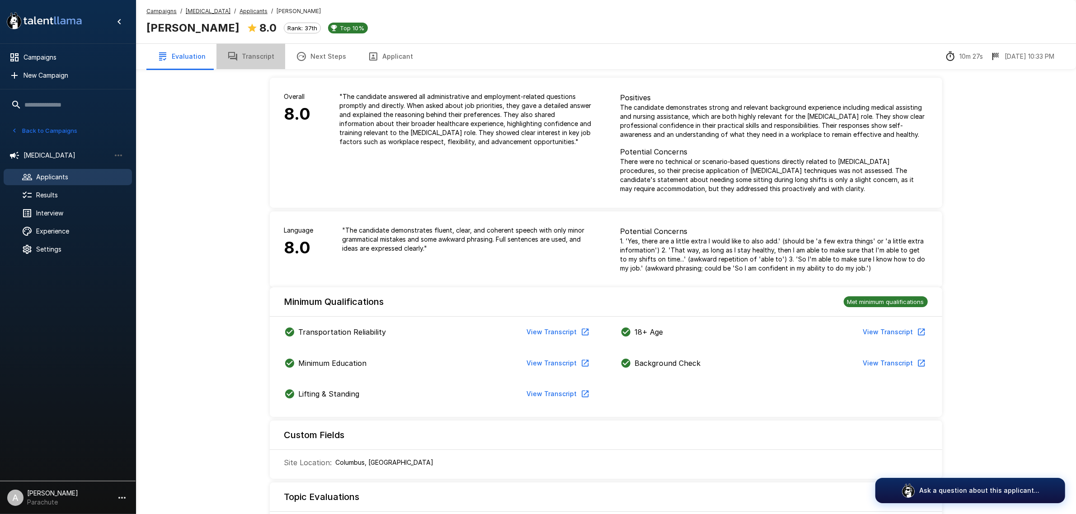
click at [251, 59] on button "Transcript" at bounding box center [250, 56] width 69 height 25
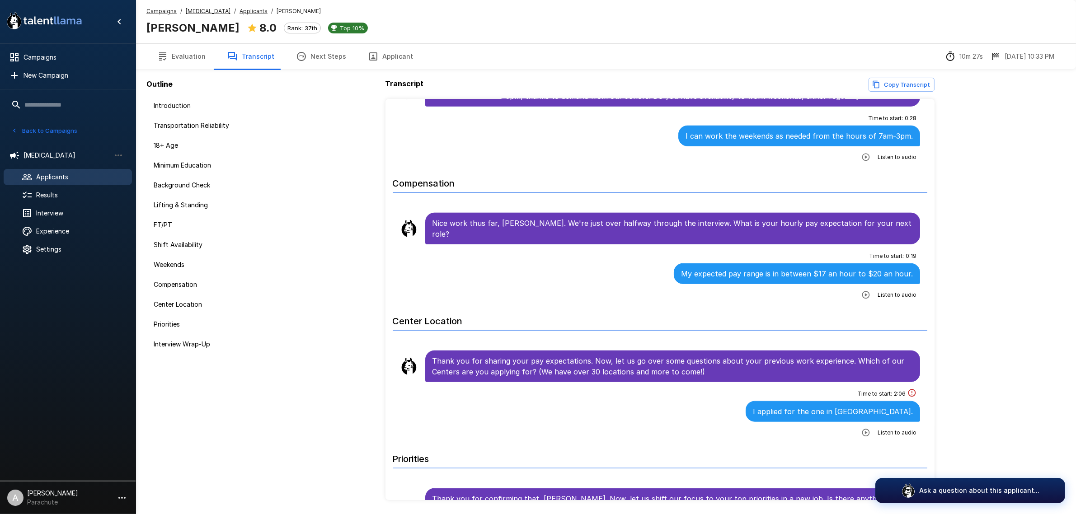
scroll to position [1154, 0]
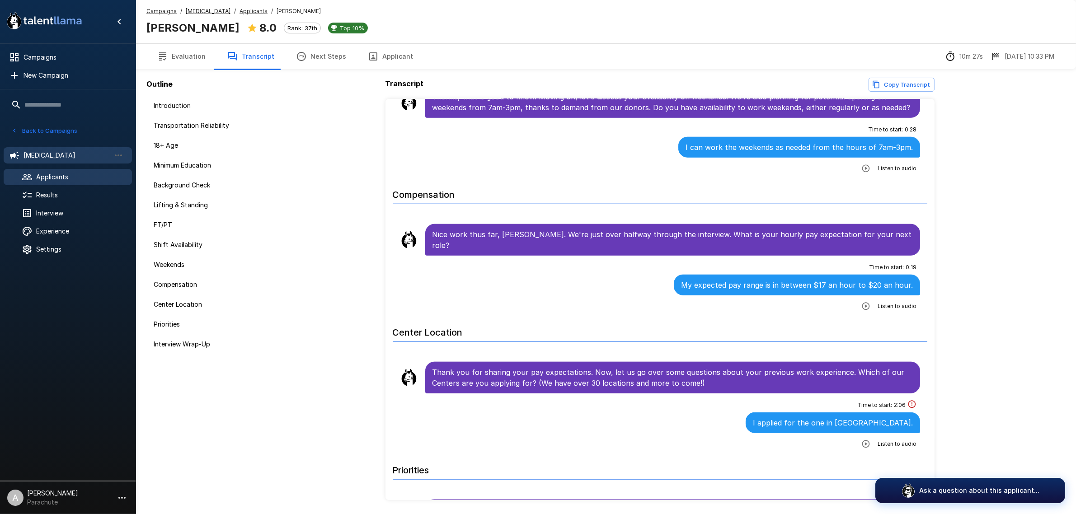
drag, startPoint x: 69, startPoint y: 172, endPoint x: 109, endPoint y: 158, distance: 43.0
click at [69, 173] on span "Applicants" at bounding box center [80, 177] width 89 height 9
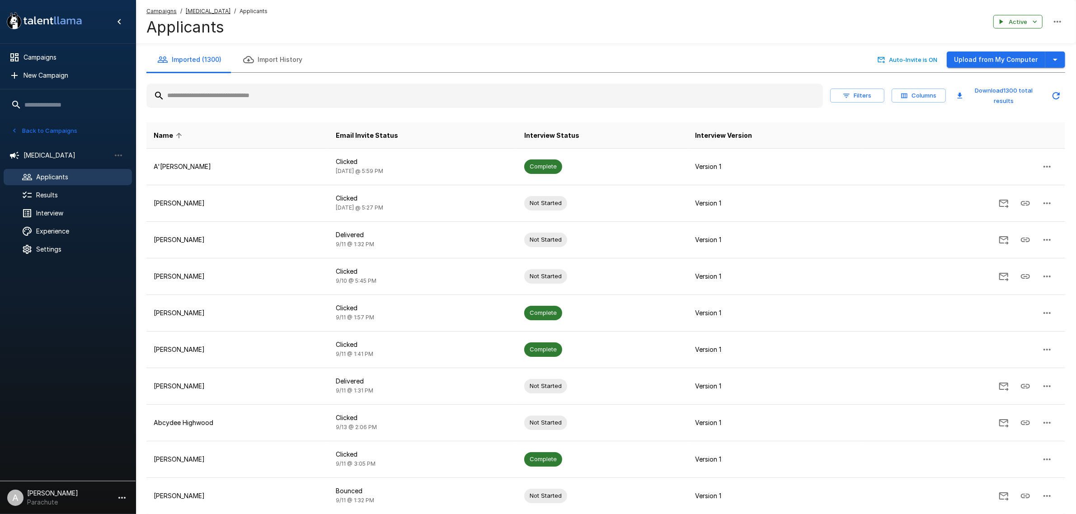
click at [343, 104] on div at bounding box center [484, 96] width 676 height 24
click at [339, 103] on input "text" at bounding box center [484, 96] width 676 height 16
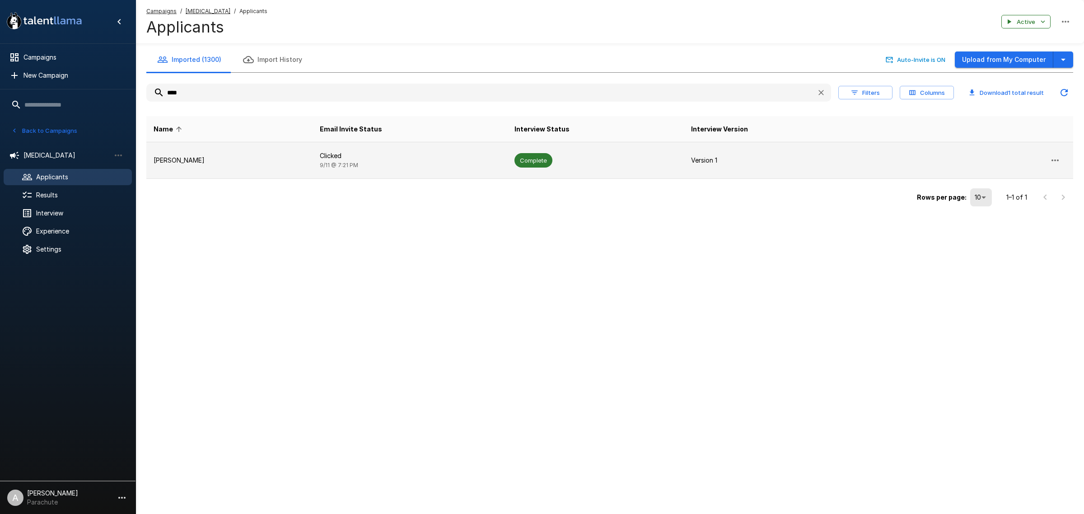
type input "****"
click at [249, 156] on p "[PERSON_NAME]" at bounding box center [230, 160] width 152 height 9
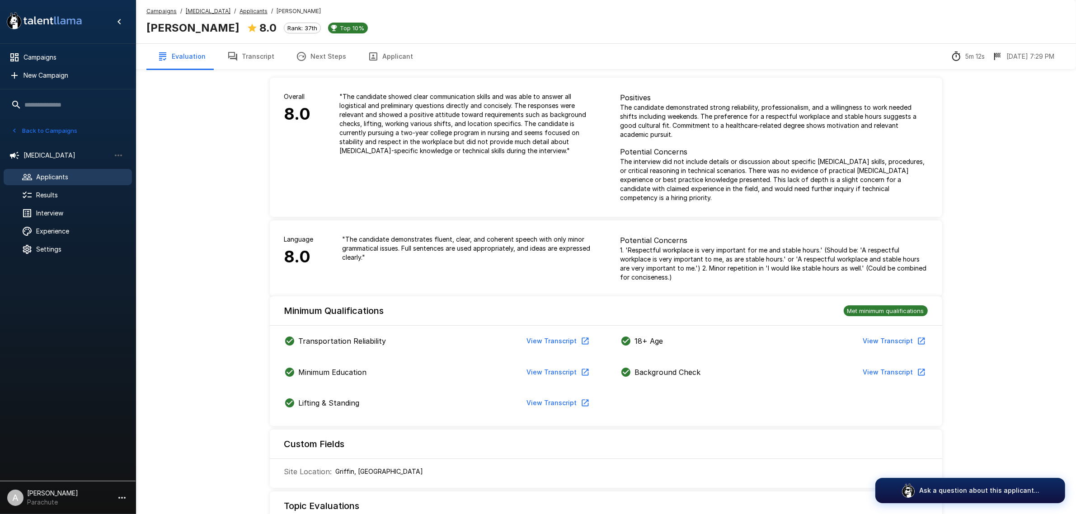
click at [254, 59] on button "Transcript" at bounding box center [250, 56] width 69 height 25
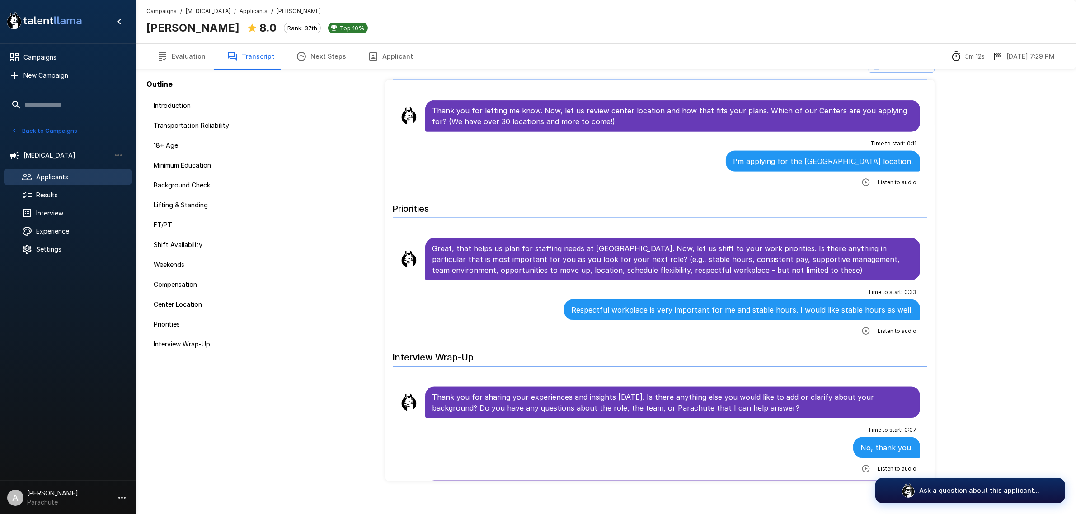
scroll to position [29, 0]
